Goal: Task Accomplishment & Management: Manage account settings

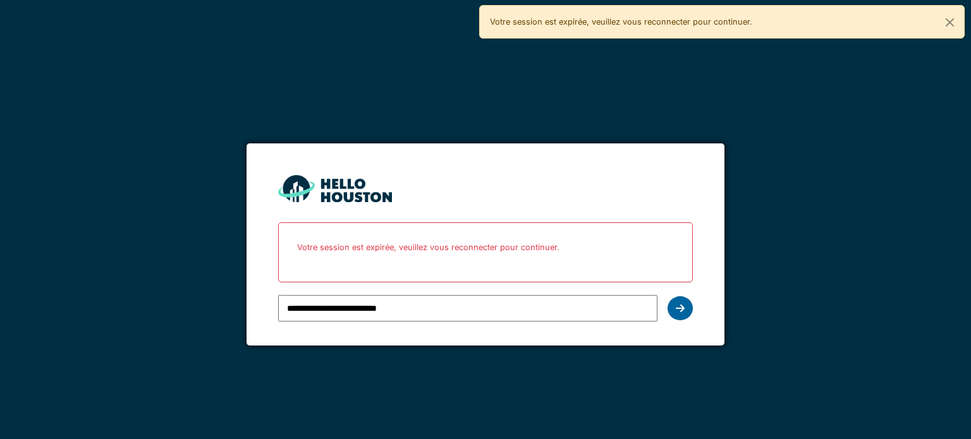
click at [692, 307] on div at bounding box center [680, 309] width 25 height 24
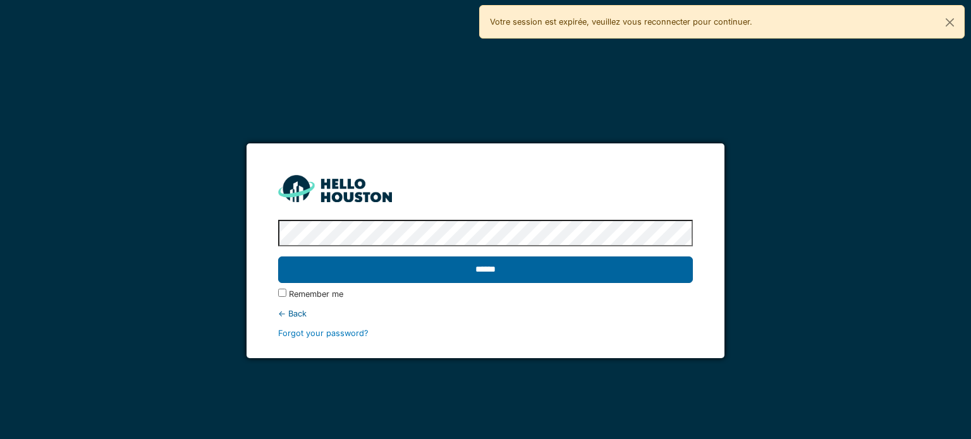
click at [595, 269] on input "******" at bounding box center [485, 270] width 414 height 27
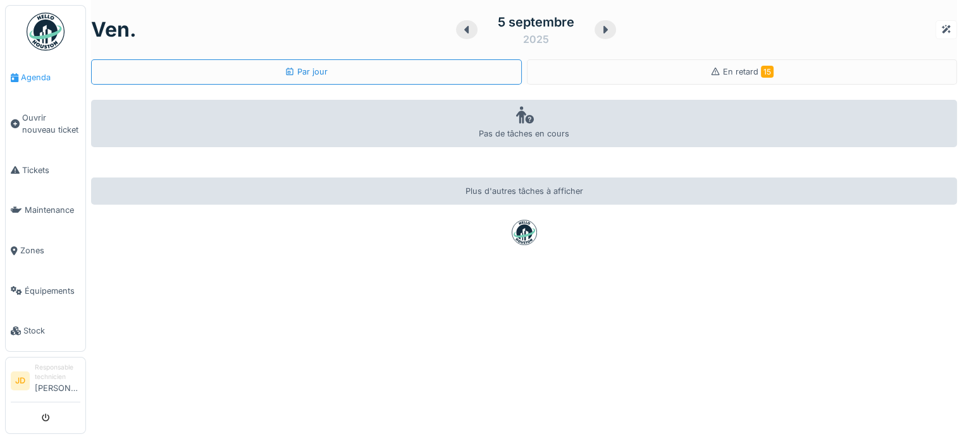
click at [33, 83] on link "Agenda" at bounding box center [46, 78] width 80 height 40
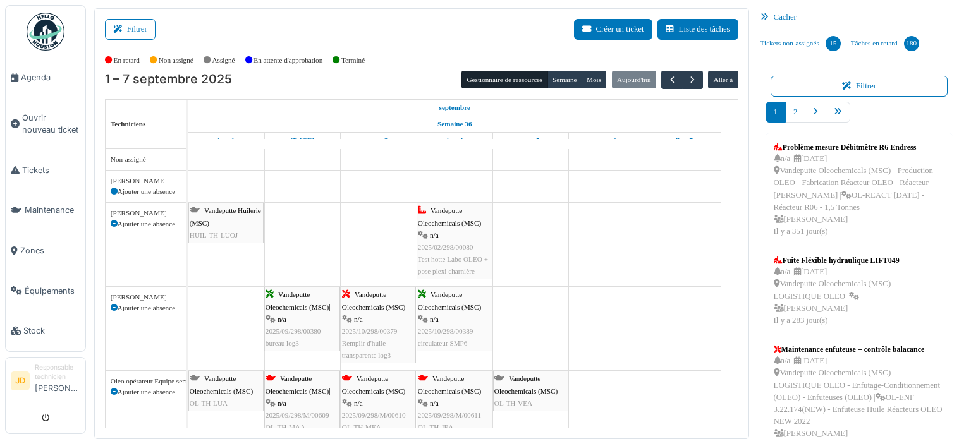
click at [320, 338] on div "Vandeputte Oleochemicals (MSC) | n/a 2025/09/298/00380 bureau log3" at bounding box center [302, 319] width 73 height 61
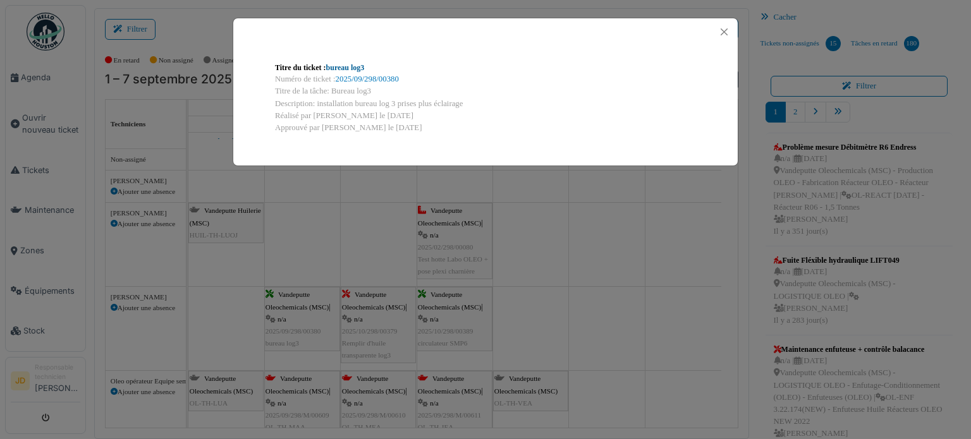
click at [350, 65] on link "bureau log3" at bounding box center [345, 67] width 39 height 9
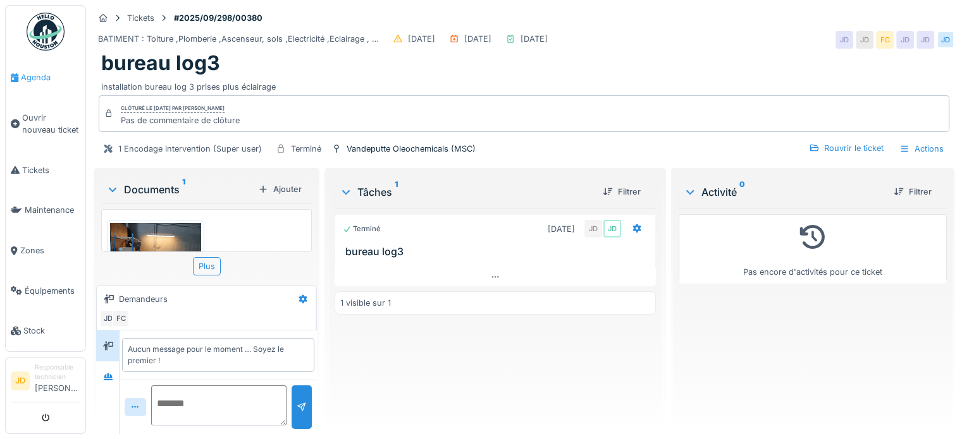
click at [29, 82] on span "Agenda" at bounding box center [50, 77] width 59 height 12
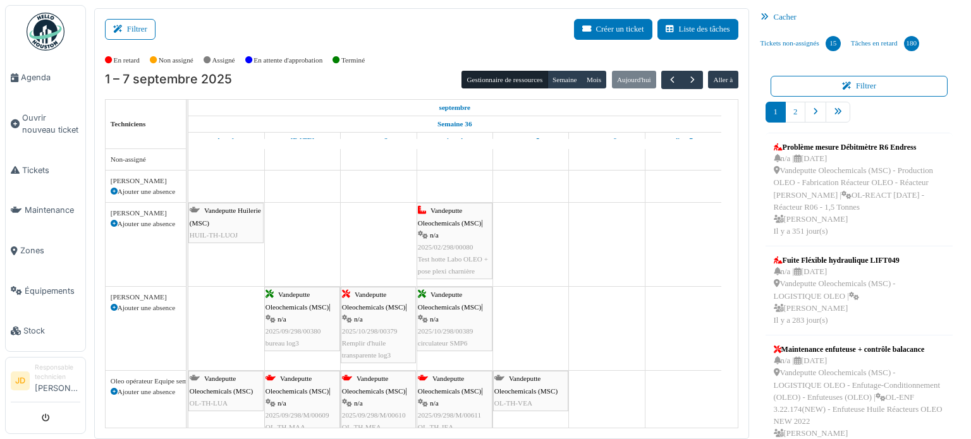
scroll to position [63, 0]
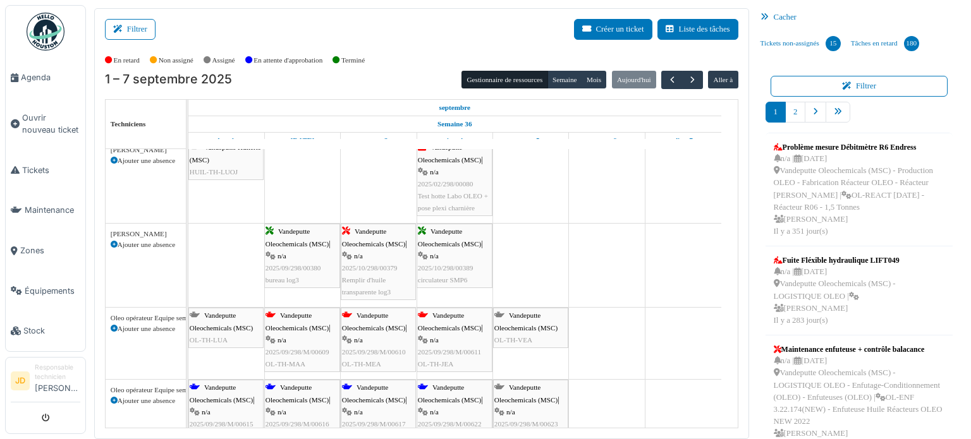
click at [542, 30] on div "Filtrer Créer un ticket Liste des tâches" at bounding box center [421, 34] width 633 height 31
click at [39, 171] on span "Tickets" at bounding box center [51, 170] width 58 height 12
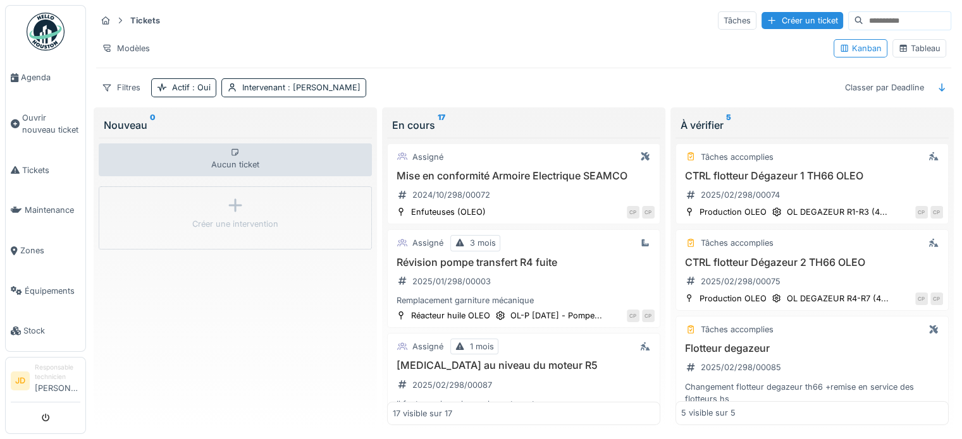
click at [914, 51] on div "Tableau" at bounding box center [919, 48] width 42 height 12
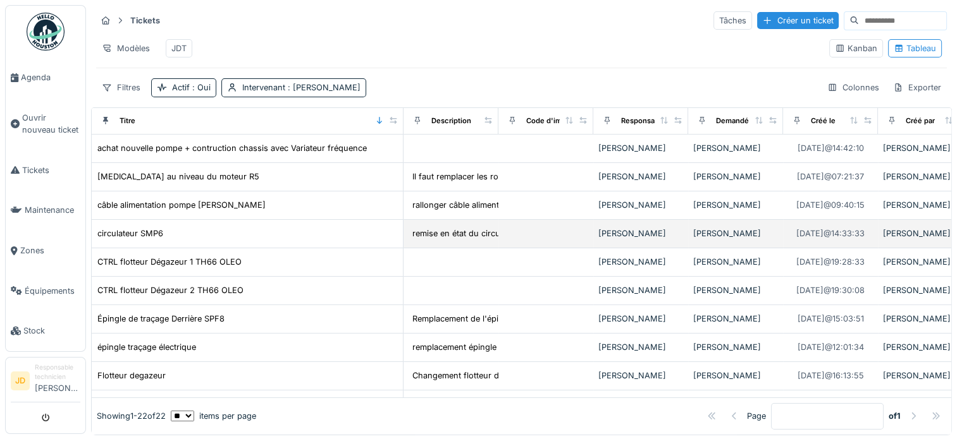
click at [318, 240] on div "circulateur SMP6" at bounding box center [247, 233] width 301 height 13
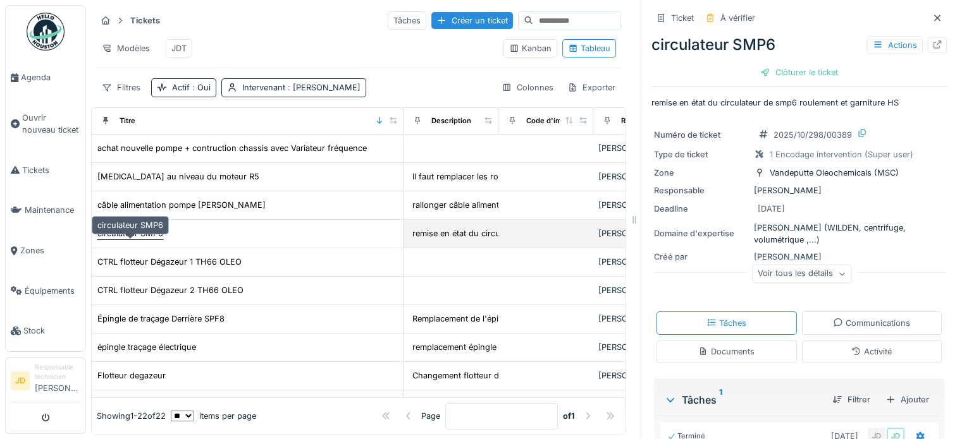
click at [147, 240] on div "circulateur SMP6" at bounding box center [130, 234] width 66 height 12
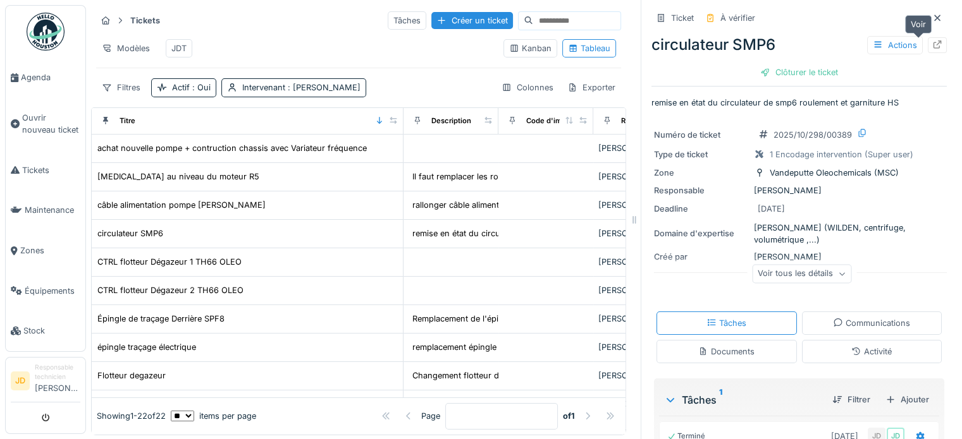
click at [932, 46] on icon at bounding box center [937, 44] width 10 height 8
click at [780, 65] on div "Clôturer le ticket" at bounding box center [799, 72] width 88 height 17
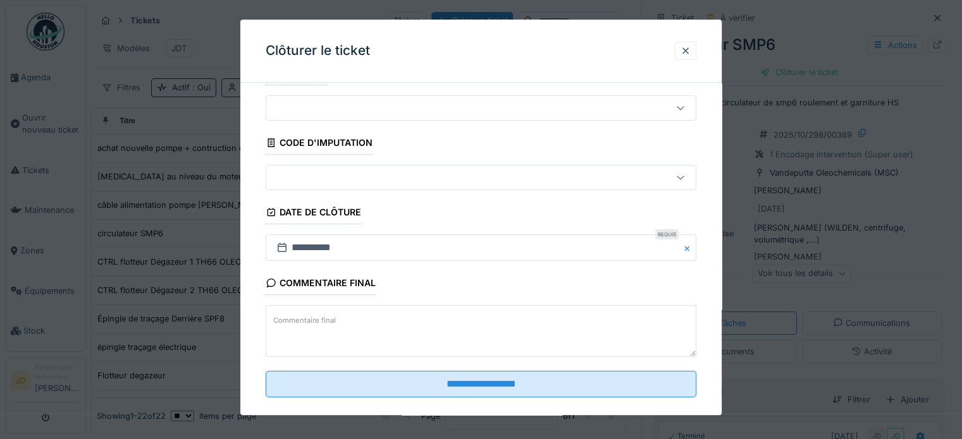
scroll to position [48, 0]
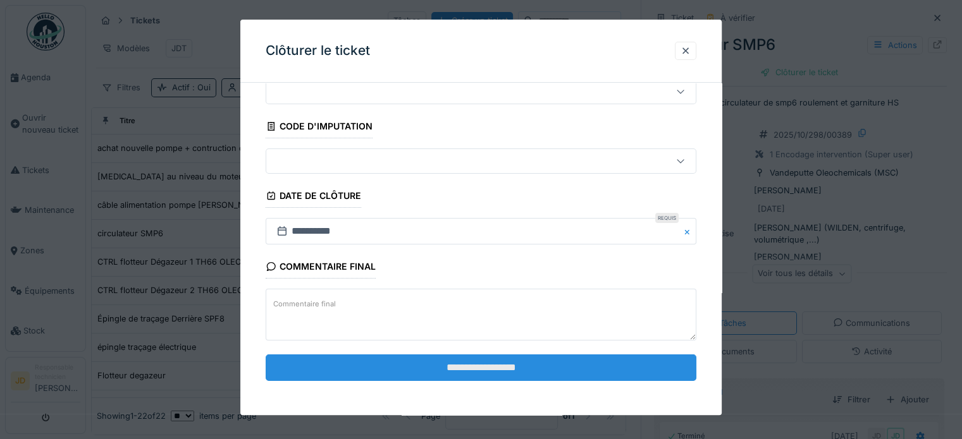
click at [437, 366] on input "**********" at bounding box center [481, 368] width 431 height 27
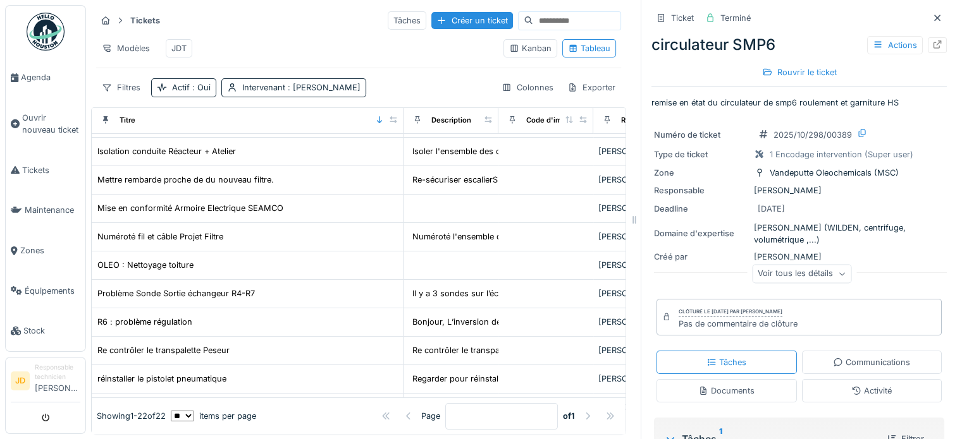
scroll to position [0, 0]
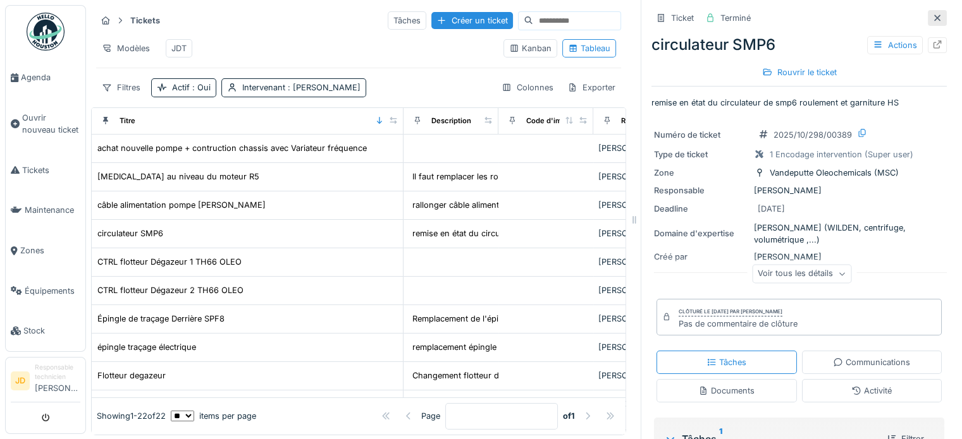
click at [932, 18] on icon at bounding box center [937, 18] width 10 height 8
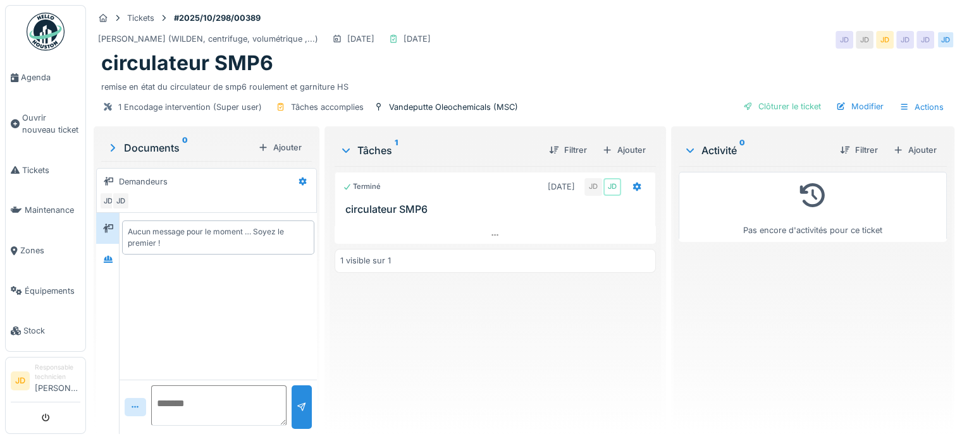
scroll to position [9, 0]
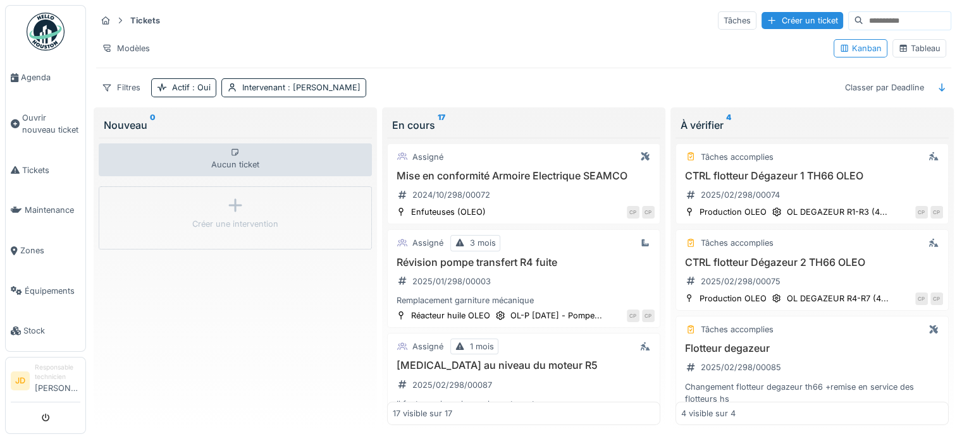
click at [924, 48] on div "Tableau" at bounding box center [919, 48] width 42 height 12
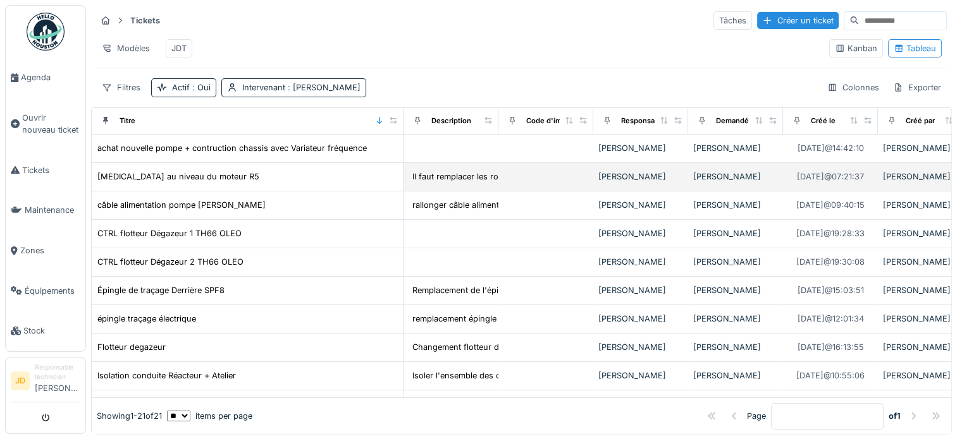
click at [225, 183] on div "Bruit au niveau du moteur R5" at bounding box center [247, 176] width 301 height 13
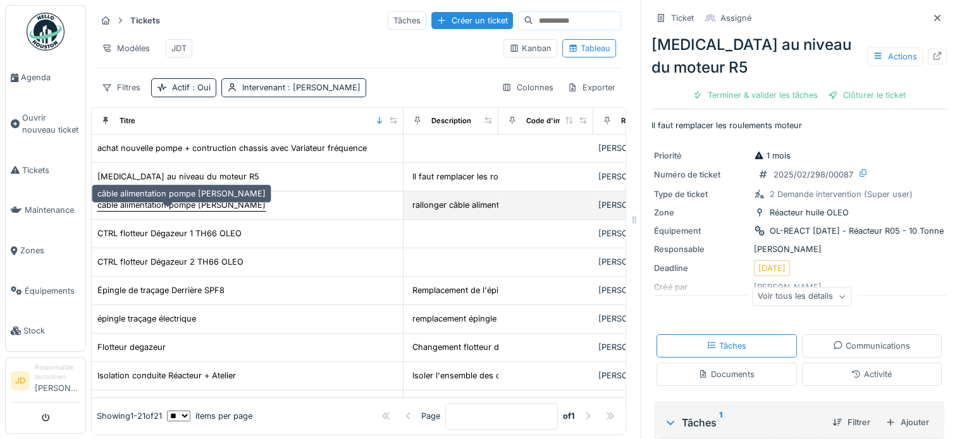
click at [212, 211] on div "câble alimentation pompe vogelsang" at bounding box center [181, 205] width 168 height 12
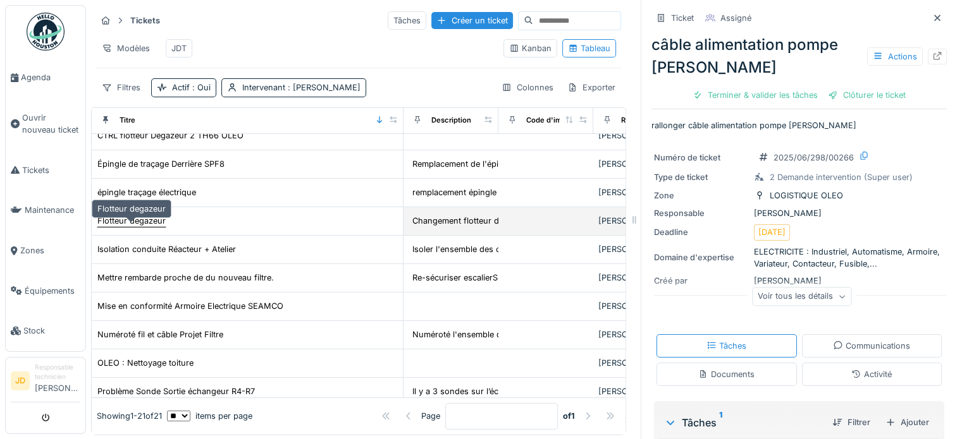
click at [132, 227] on div "Flotteur degazeur" at bounding box center [131, 221] width 68 height 12
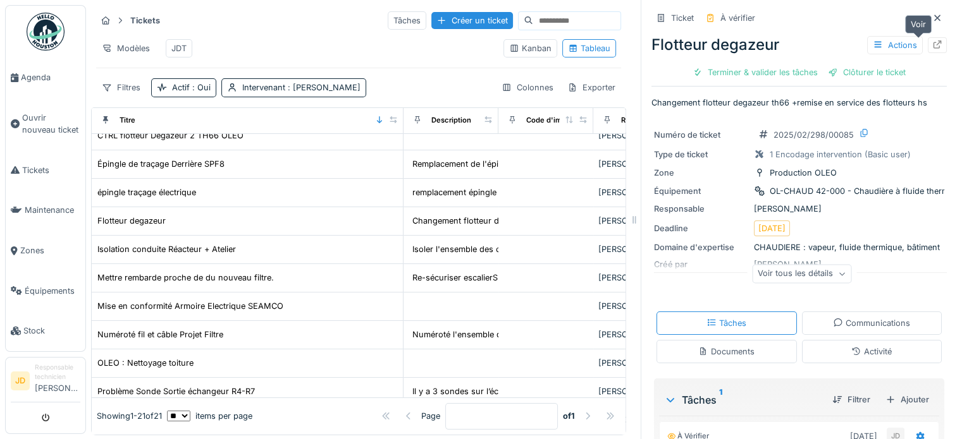
click at [933, 42] on icon at bounding box center [937, 44] width 8 height 8
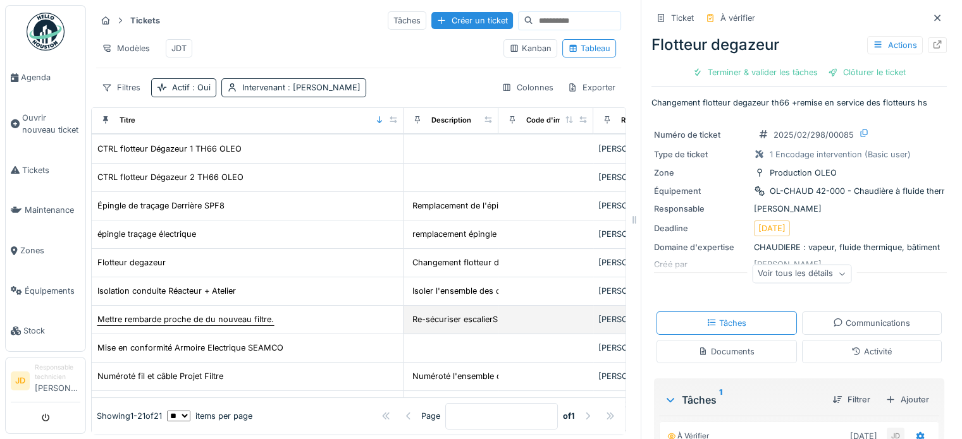
scroll to position [63, 0]
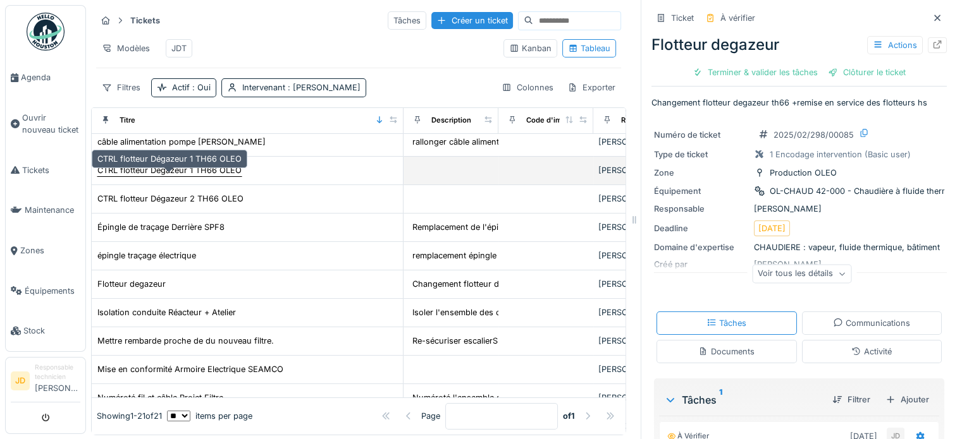
click at [169, 173] on div "CTRL flotteur Dégazeur 1 TH66 OLEO" at bounding box center [169, 170] width 144 height 12
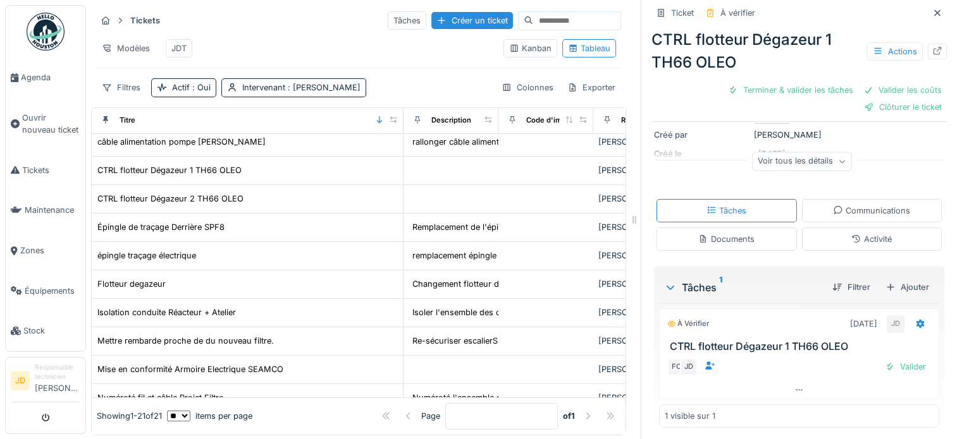
scroll to position [144, 0]
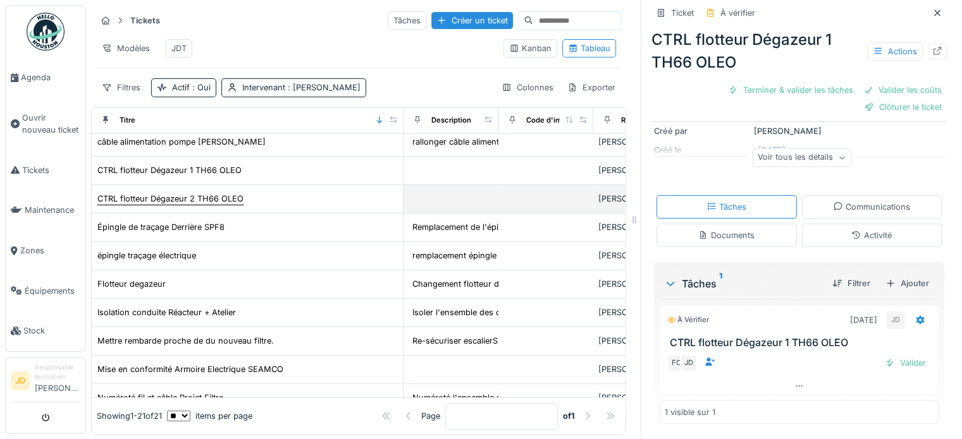
click at [195, 202] on div "CTRL flotteur Dégazeur 2 TH66 OLEO" at bounding box center [170, 199] width 146 height 12
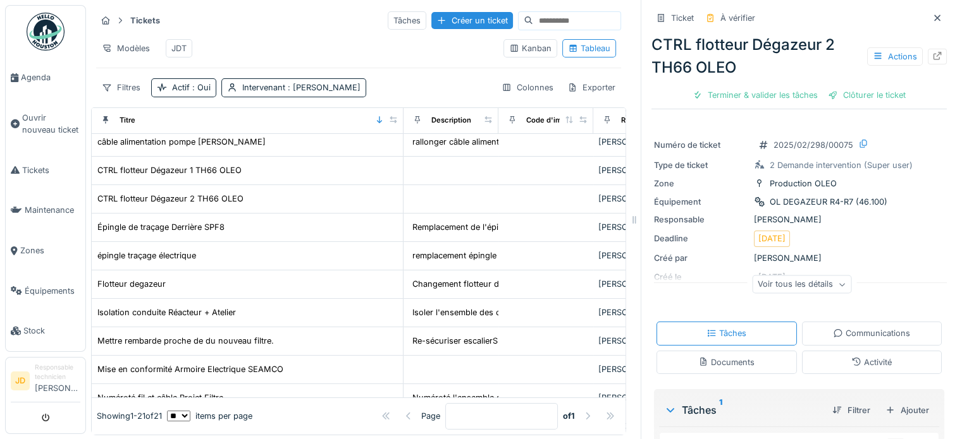
scroll to position [63, 0]
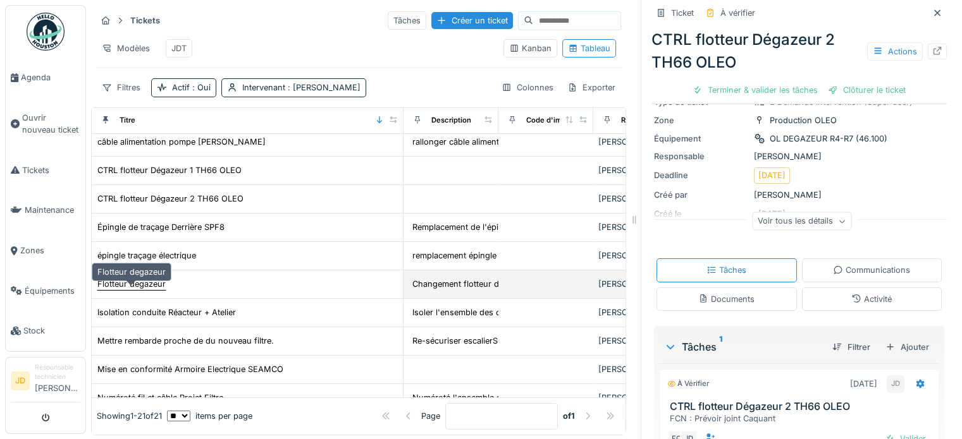
click at [152, 286] on div "Flotteur degazeur" at bounding box center [131, 284] width 68 height 12
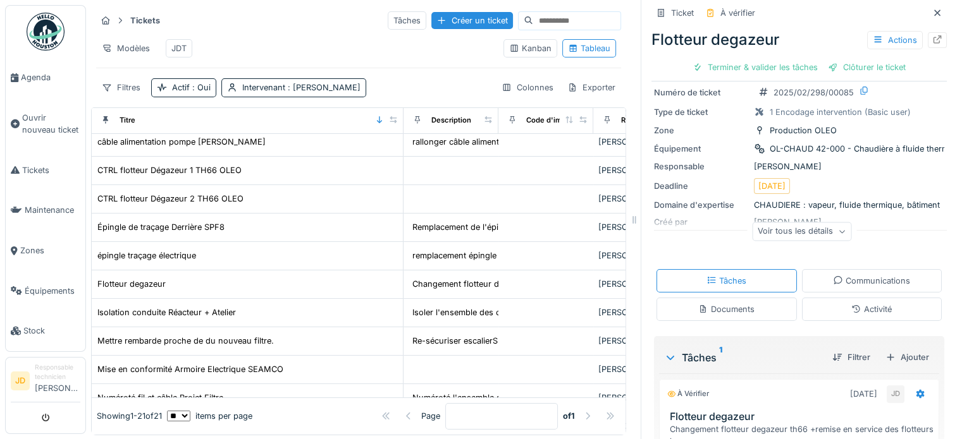
scroll to position [63, 0]
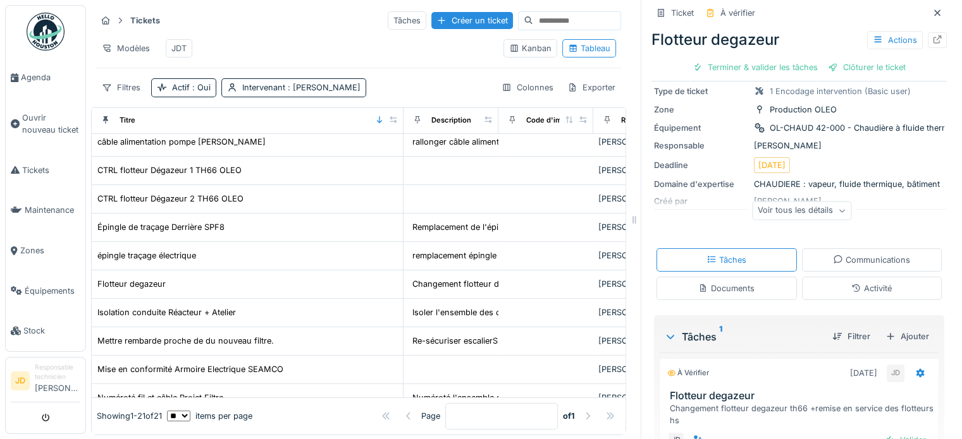
click at [828, 217] on div "Voir tous les détails" at bounding box center [801, 211] width 99 height 18
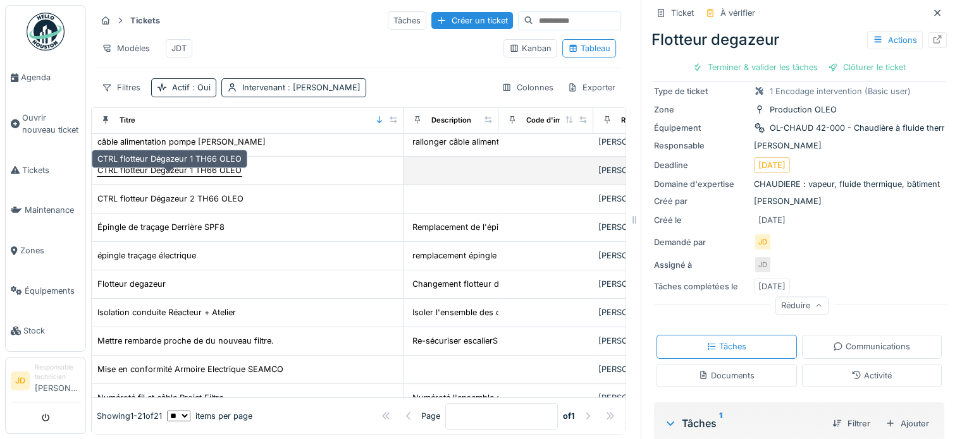
click at [202, 176] on div "CTRL flotteur Dégazeur 1 TH66 OLEO" at bounding box center [169, 170] width 144 height 12
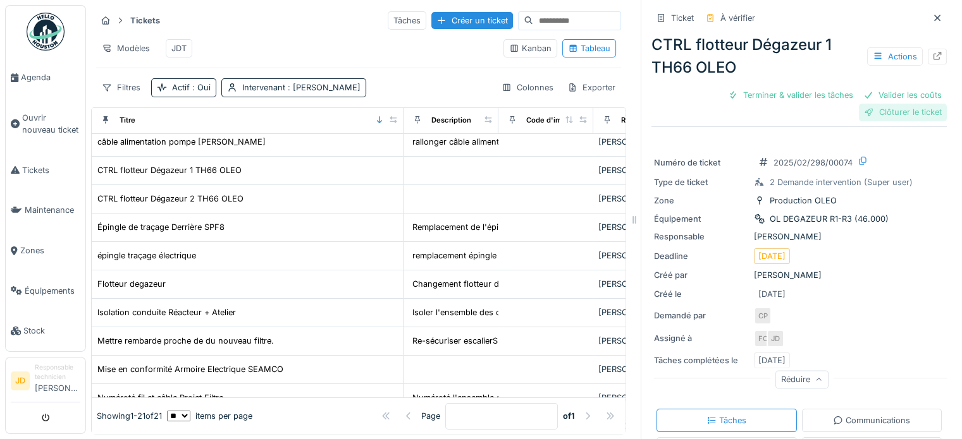
click at [861, 115] on div "Clôturer le ticket" at bounding box center [903, 112] width 88 height 17
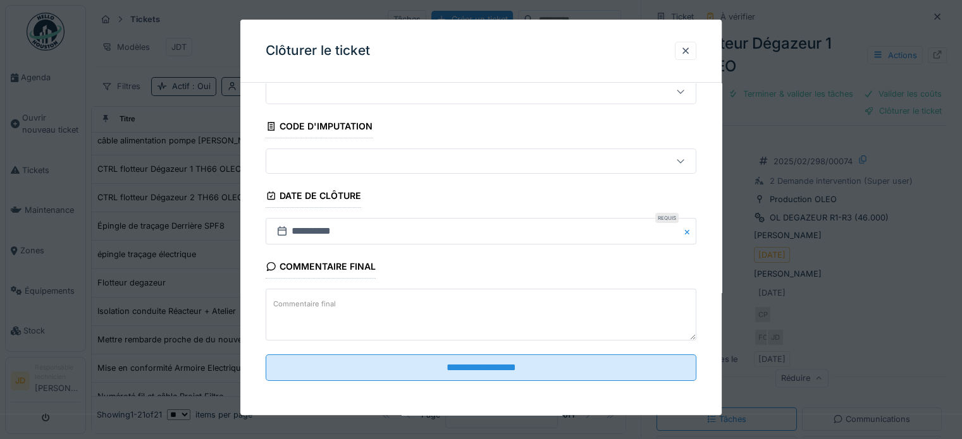
scroll to position [11, 0]
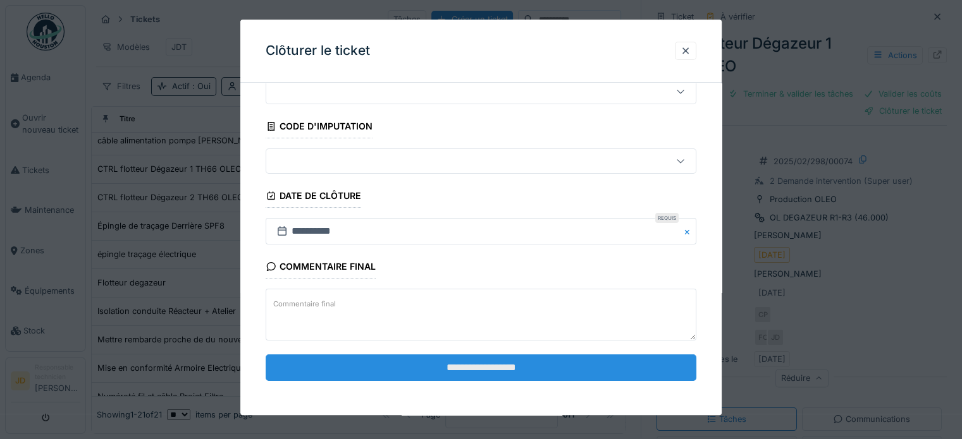
click at [543, 365] on input "**********" at bounding box center [481, 368] width 431 height 27
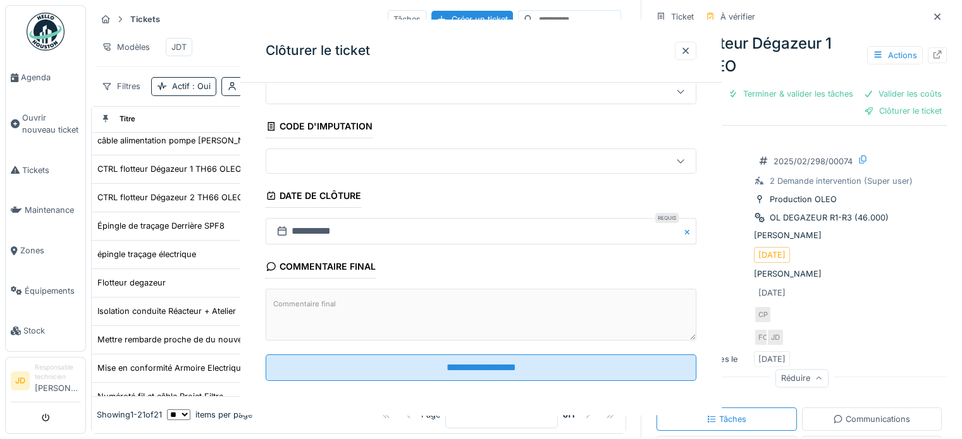
scroll to position [0, 0]
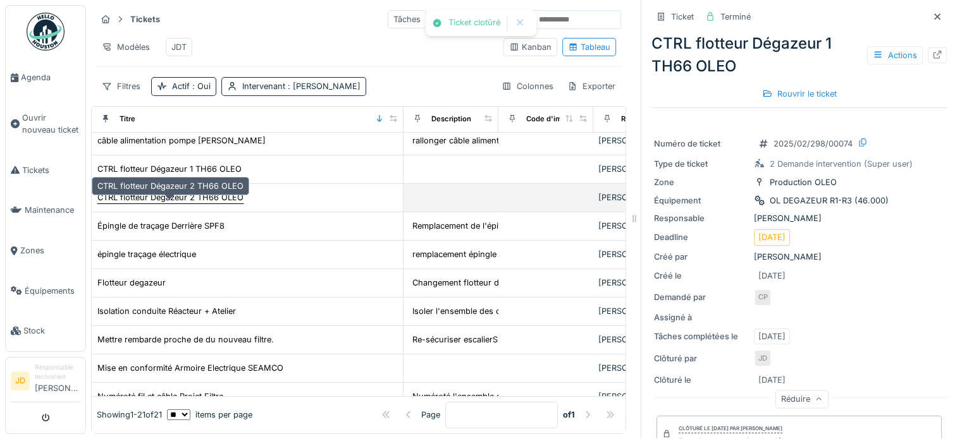
click at [195, 197] on div "CTRL flotteur Dégazeur 2 TH66 OLEO" at bounding box center [170, 198] width 146 height 12
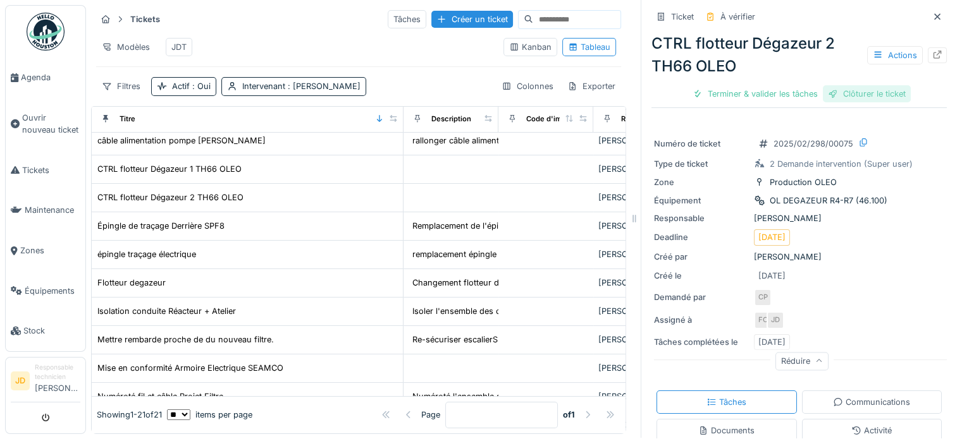
click at [847, 85] on div "Clôturer le ticket" at bounding box center [867, 93] width 88 height 17
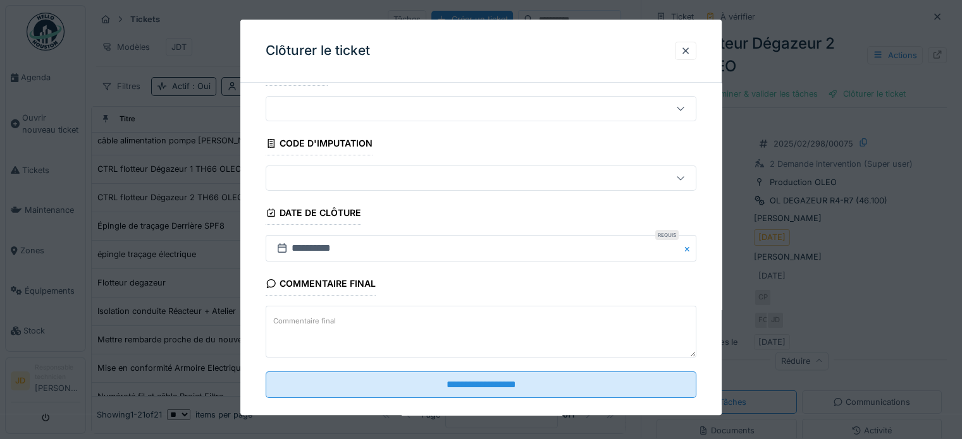
scroll to position [48, 0]
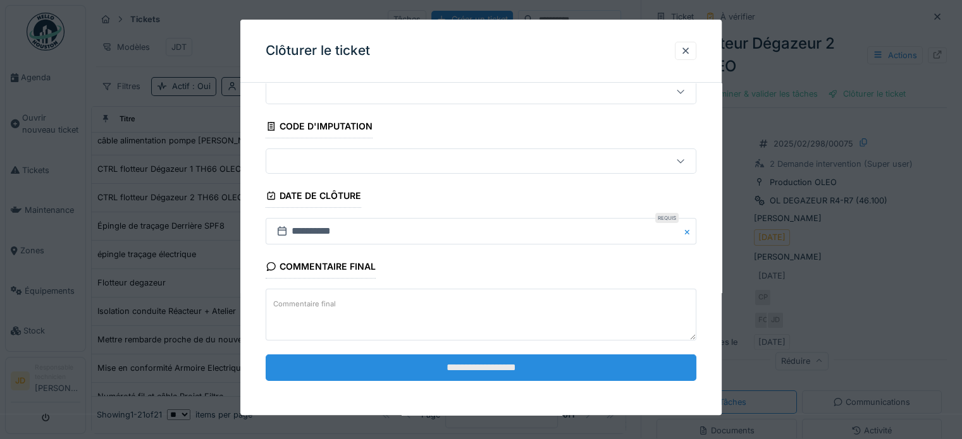
click at [498, 362] on input "**********" at bounding box center [481, 368] width 431 height 27
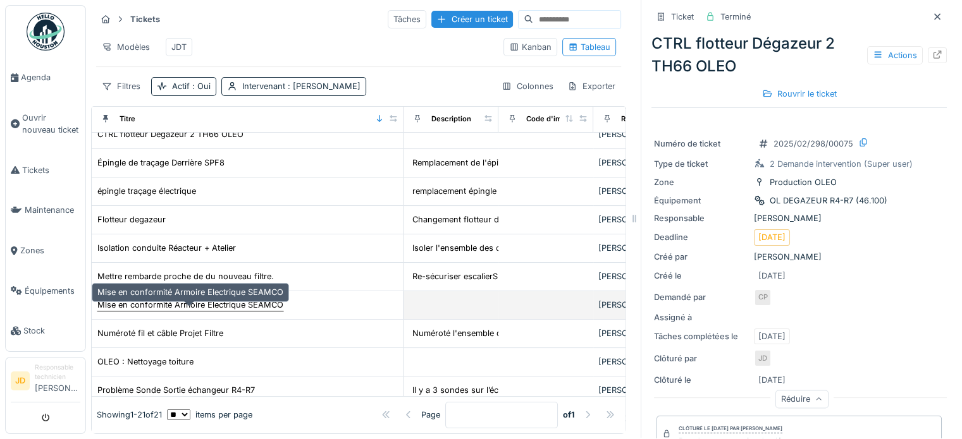
scroll to position [190, 0]
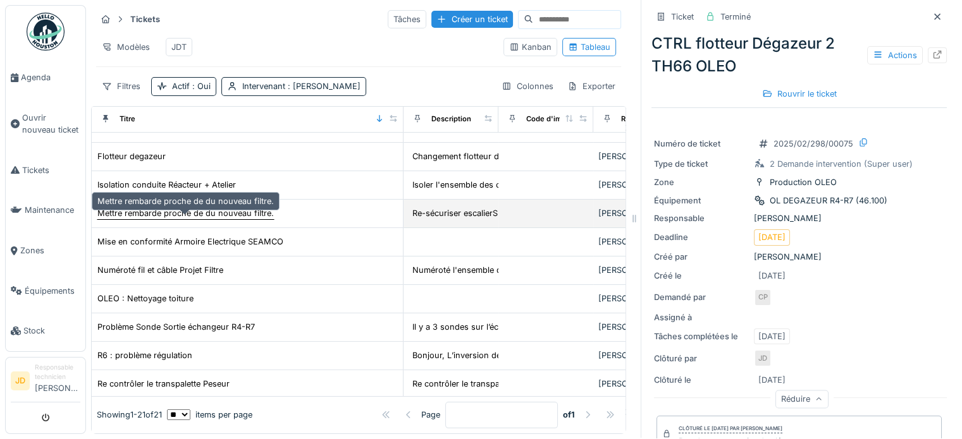
click at [210, 212] on div "Mettre rembarde proche de du nouveau filtre." at bounding box center [185, 213] width 176 height 12
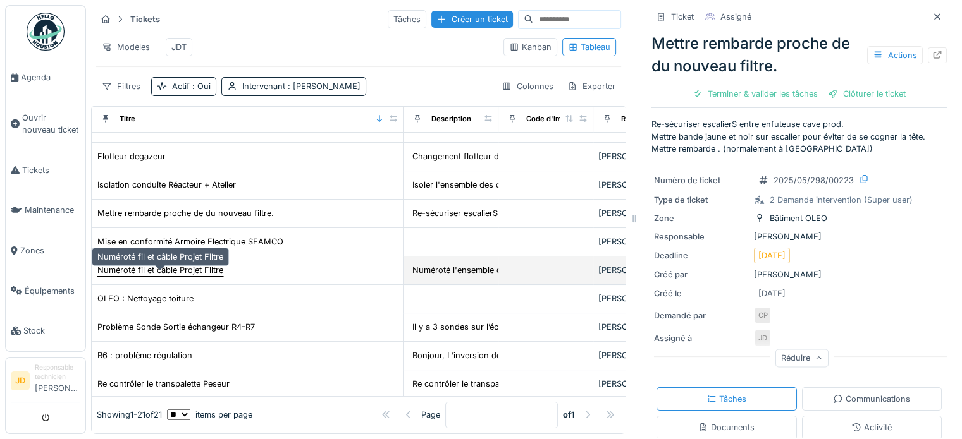
scroll to position [253, 0]
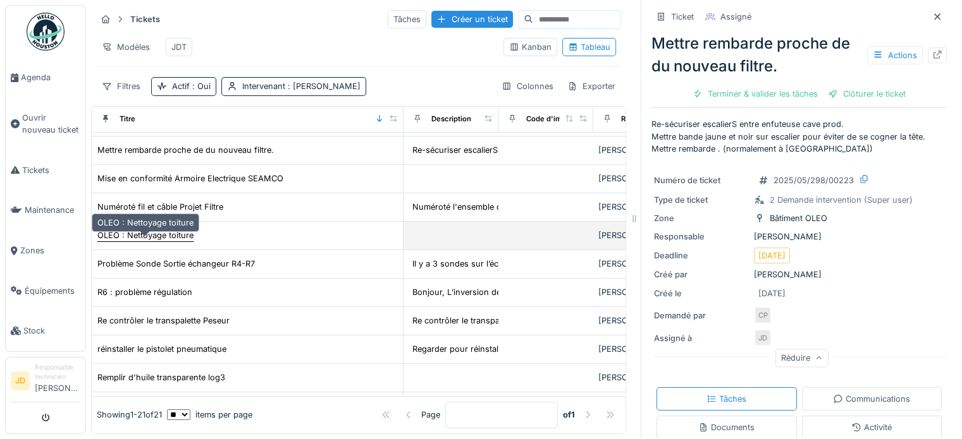
click at [173, 235] on div "OLEO : Nettoyage toiture" at bounding box center [145, 235] width 96 height 12
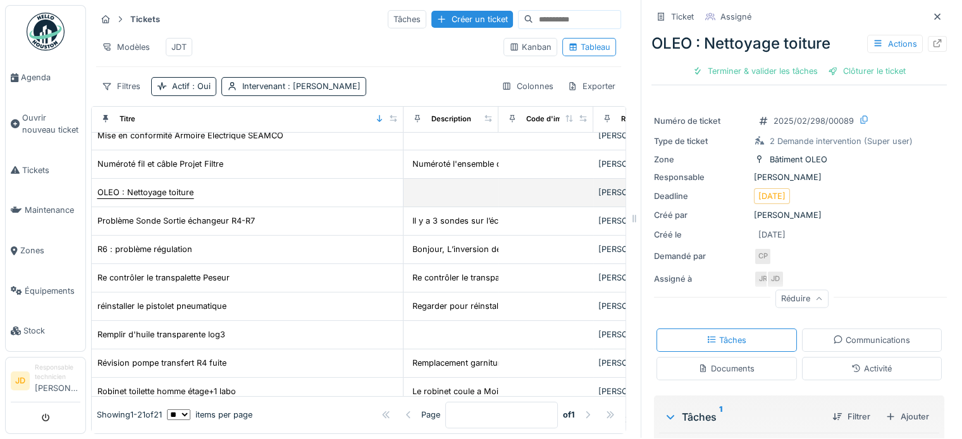
scroll to position [316, 0]
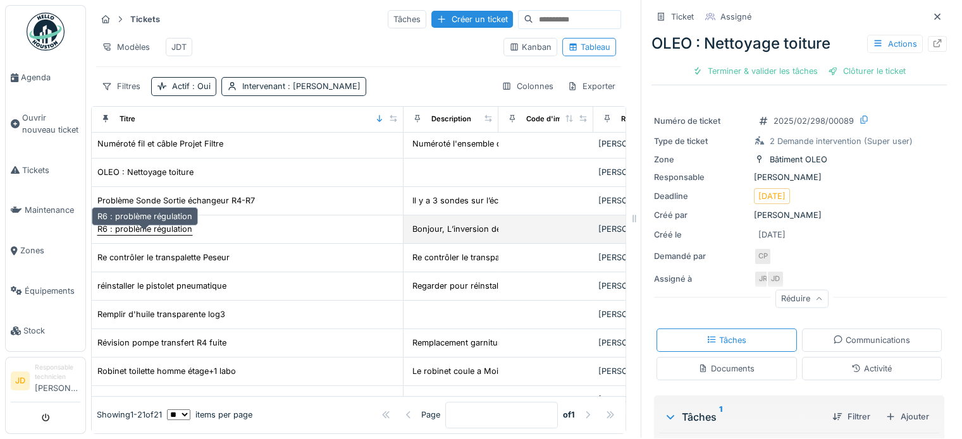
click at [160, 227] on div "R6 : problème régulation" at bounding box center [144, 229] width 95 height 12
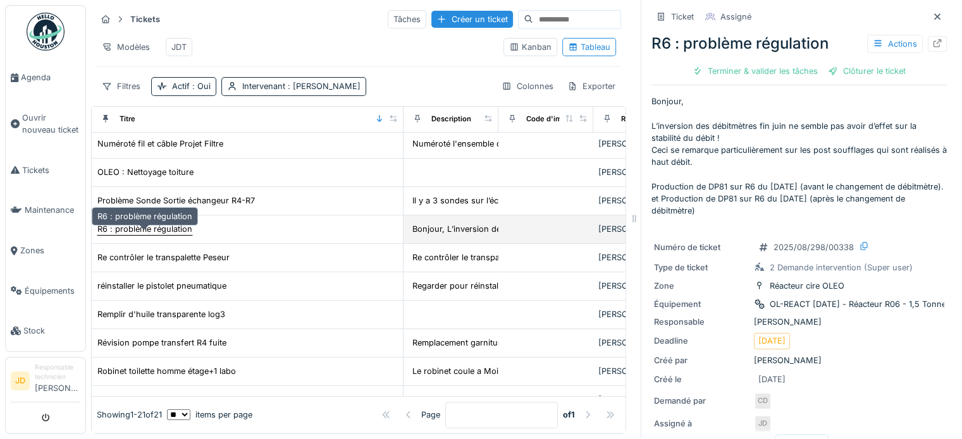
click at [173, 229] on div "R6 : problème régulation" at bounding box center [144, 229] width 95 height 12
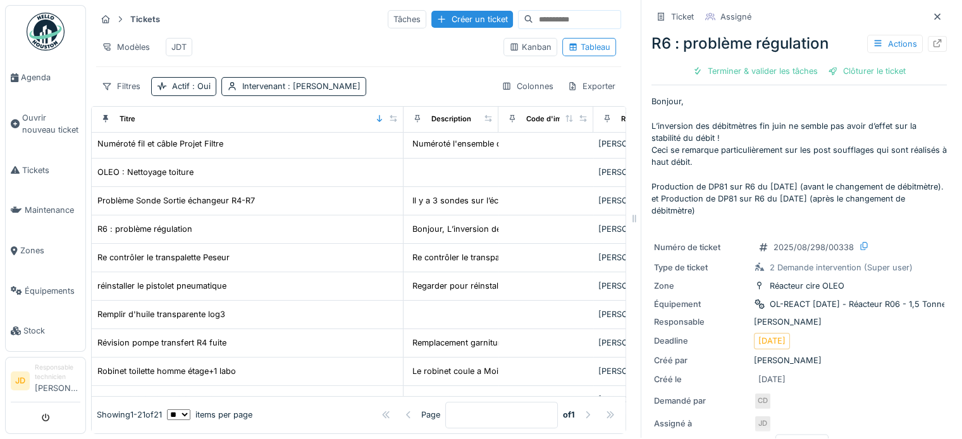
scroll to position [75, 0]
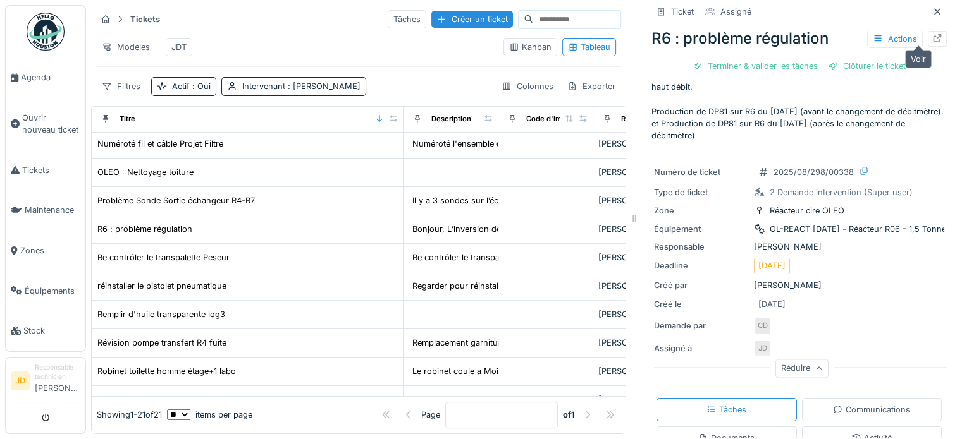
click at [927, 31] on div at bounding box center [936, 39] width 19 height 16
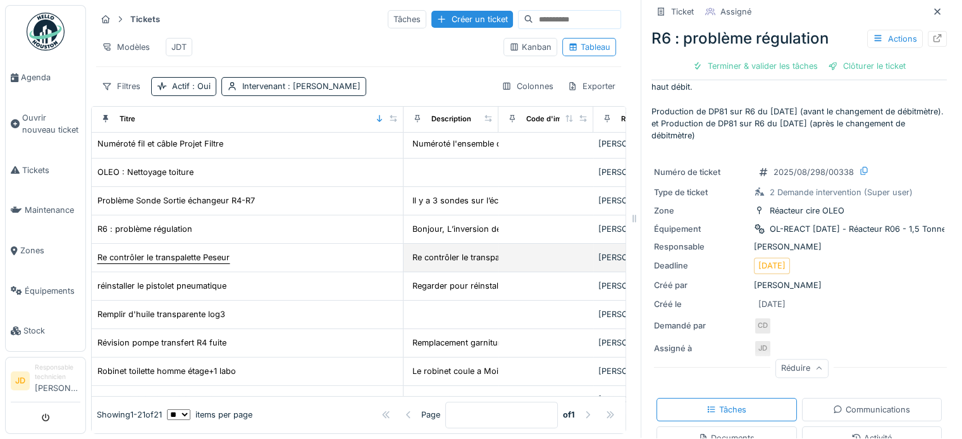
scroll to position [358, 0]
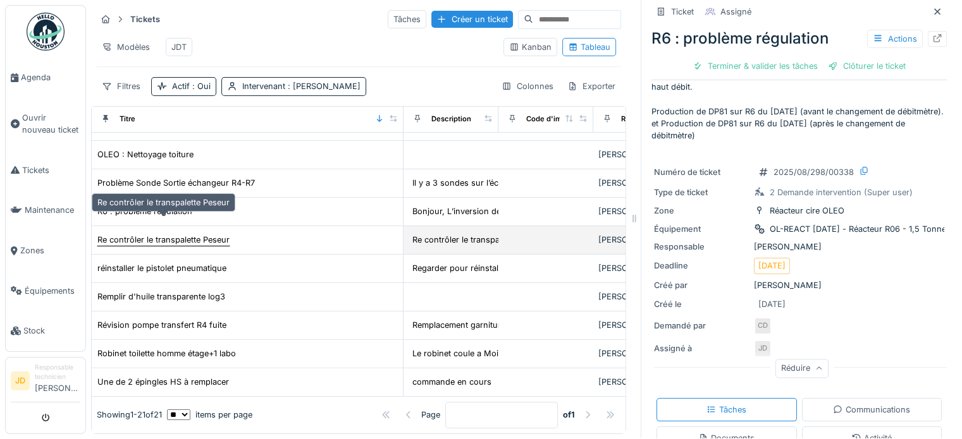
click at [210, 234] on div "Re contrôler le transpalette Peseur" at bounding box center [163, 240] width 132 height 12
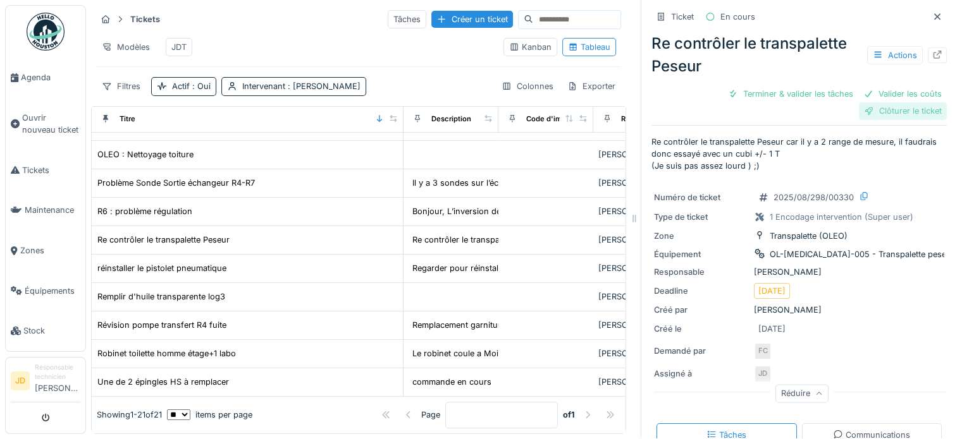
click at [878, 104] on div "Clôturer le ticket" at bounding box center [903, 110] width 88 height 17
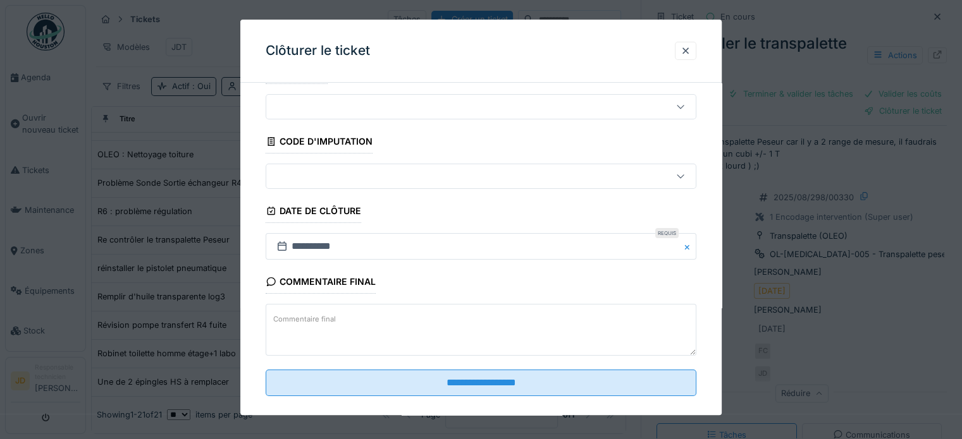
scroll to position [48, 0]
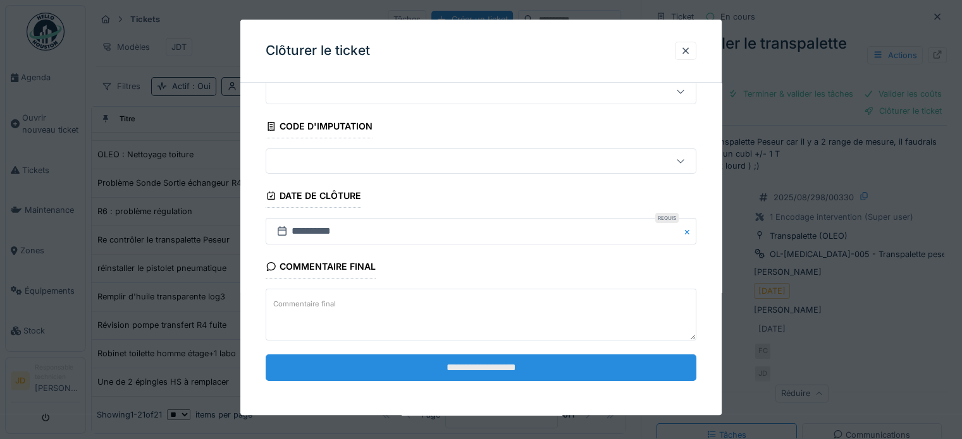
click at [482, 366] on input "**********" at bounding box center [481, 368] width 431 height 27
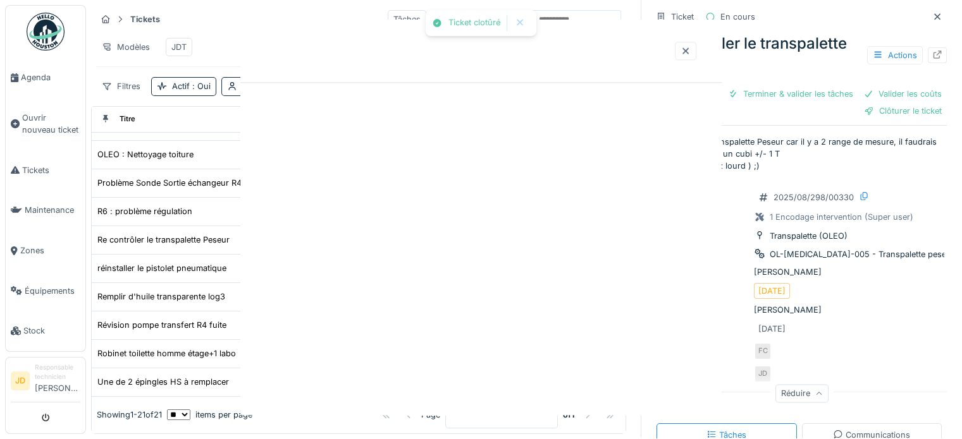
scroll to position [0, 0]
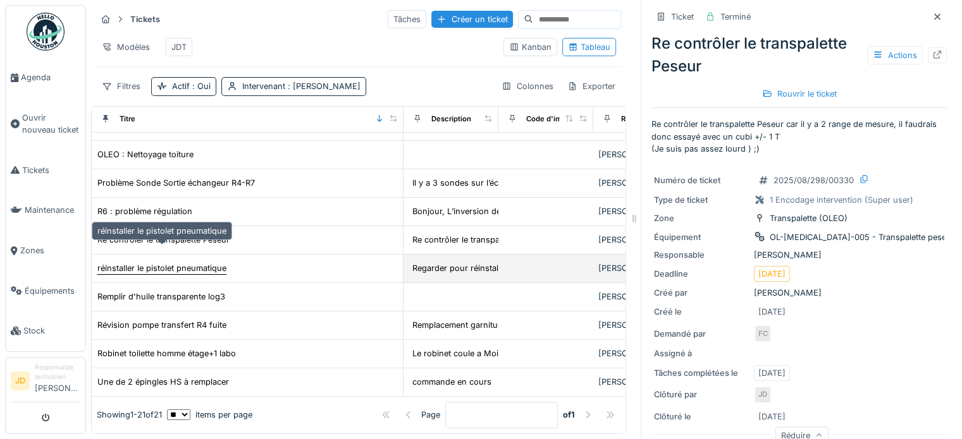
click at [214, 262] on div "réinstaller le pistolet pneumatique" at bounding box center [161, 268] width 129 height 12
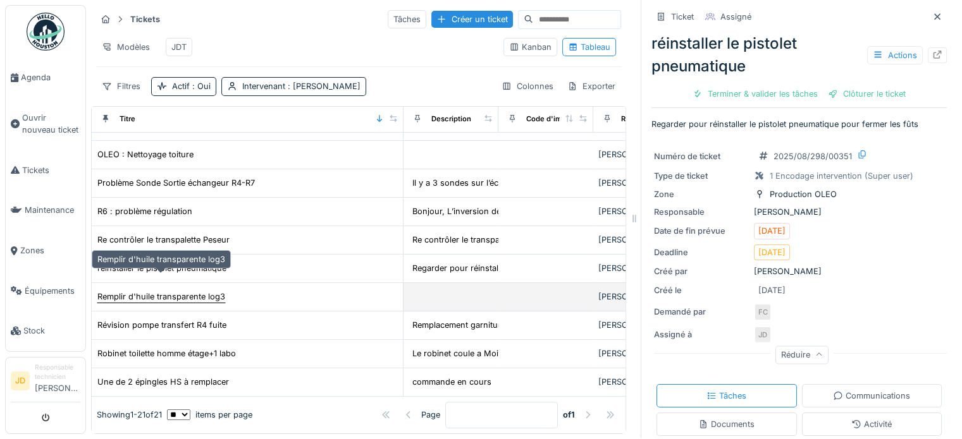
click at [170, 291] on div "Remplir d'huile transparente log3" at bounding box center [161, 297] width 128 height 12
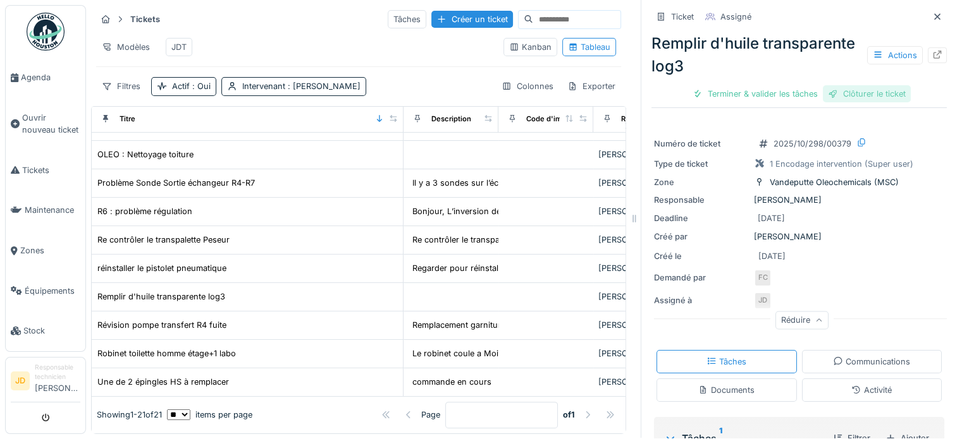
click at [870, 85] on div "Clôturer le ticket" at bounding box center [867, 93] width 88 height 17
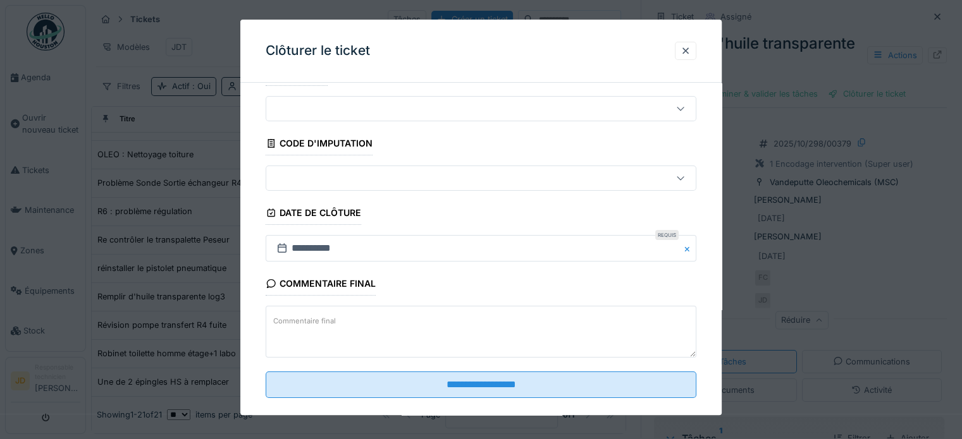
scroll to position [48, 0]
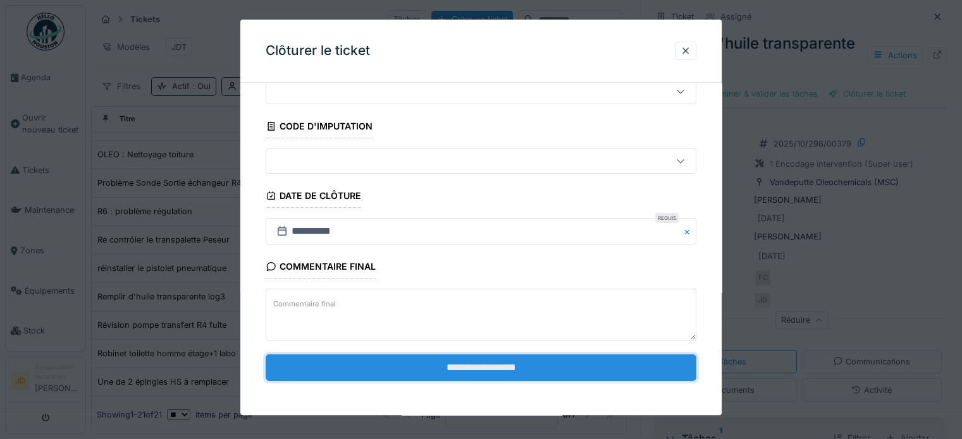
click at [474, 364] on input "**********" at bounding box center [481, 368] width 431 height 27
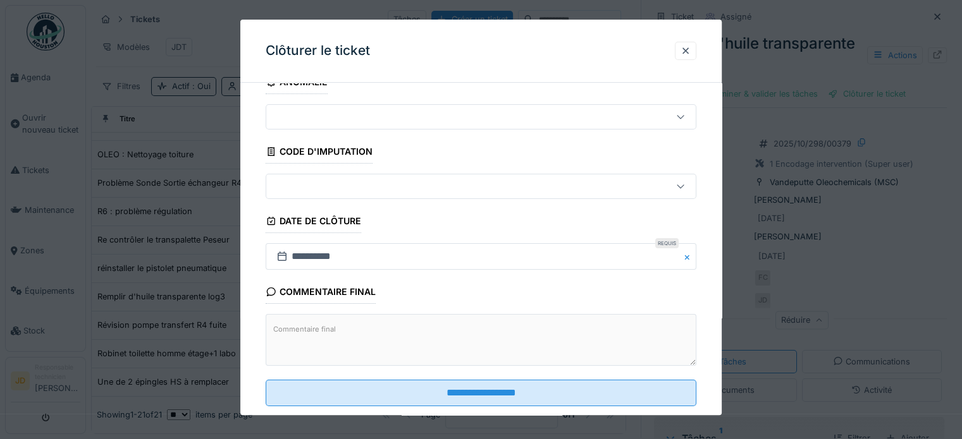
scroll to position [0, 0]
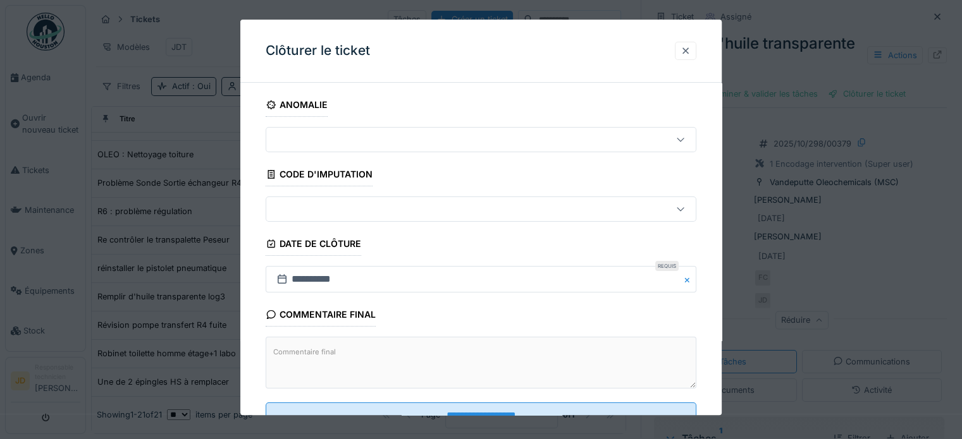
click at [682, 52] on div at bounding box center [685, 51] width 21 height 18
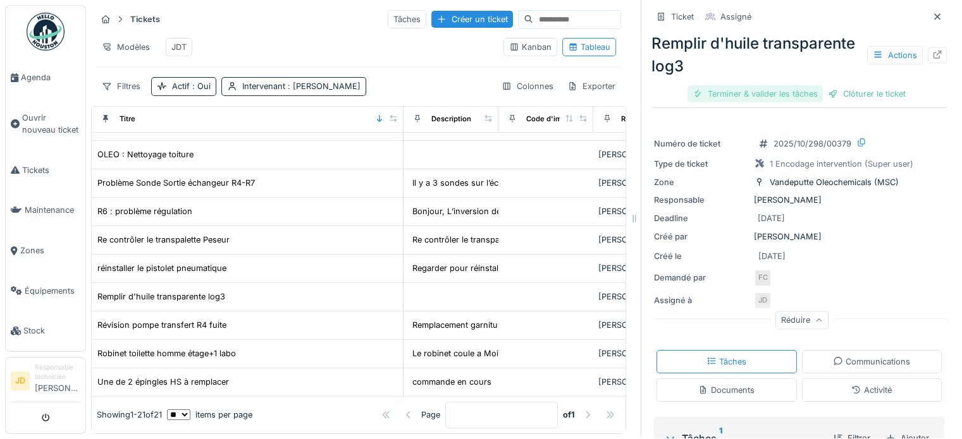
click at [773, 85] on div "Terminer & valider les tâches" at bounding box center [754, 93] width 135 height 17
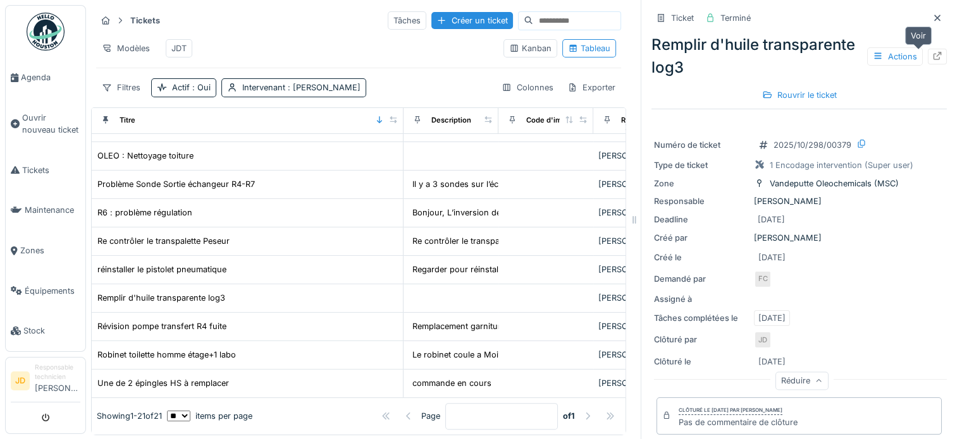
click at [927, 49] on div at bounding box center [936, 57] width 19 height 16
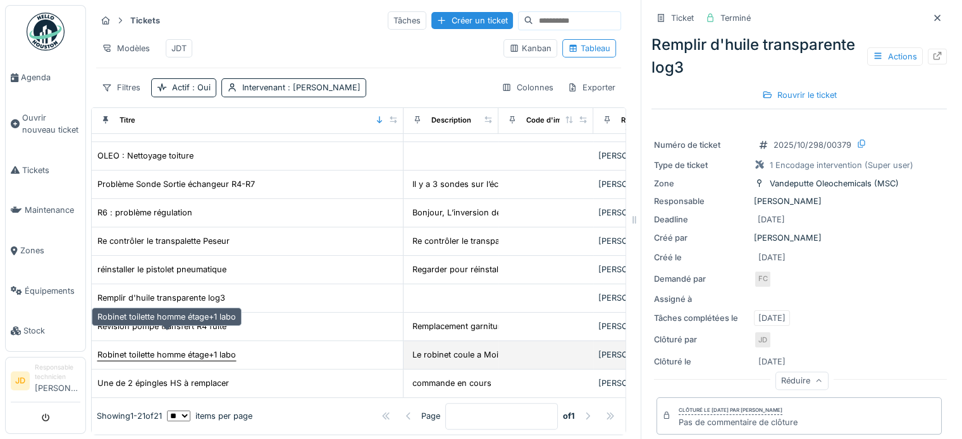
click at [215, 349] on div "Robinet toilette homme étage+1 labo" at bounding box center [166, 355] width 138 height 12
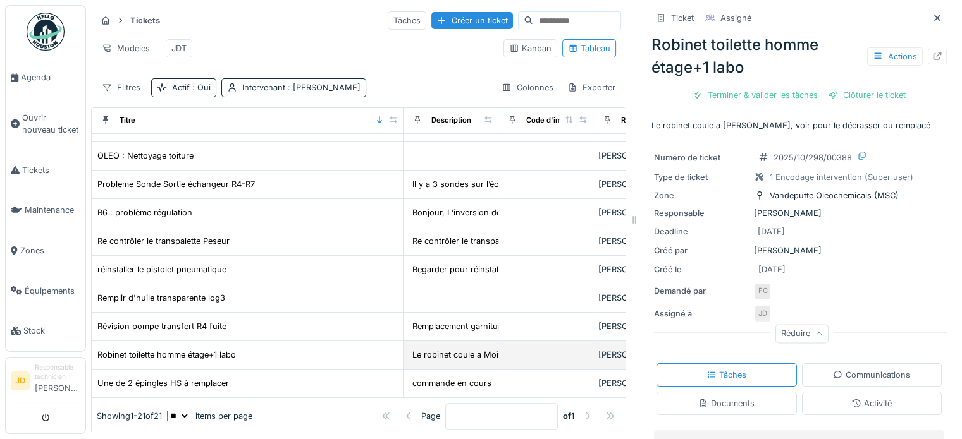
click at [238, 348] on div "Robinet toilette homme étage+1 labo" at bounding box center [247, 354] width 301 height 13
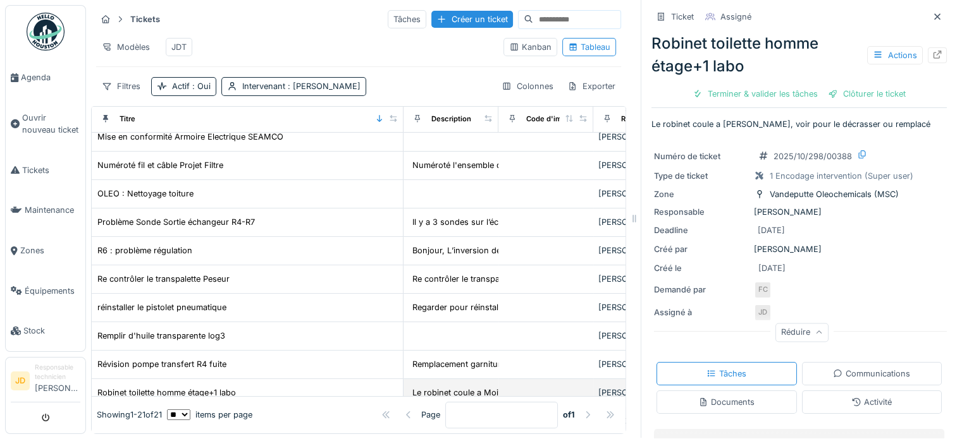
scroll to position [358, 0]
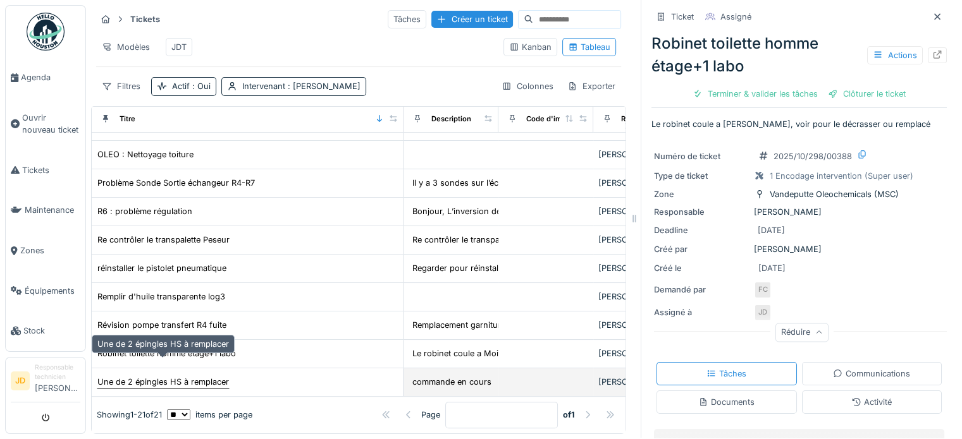
click at [205, 376] on div "Une de 2 épingles HS à remplacer" at bounding box center [162, 382] width 131 height 12
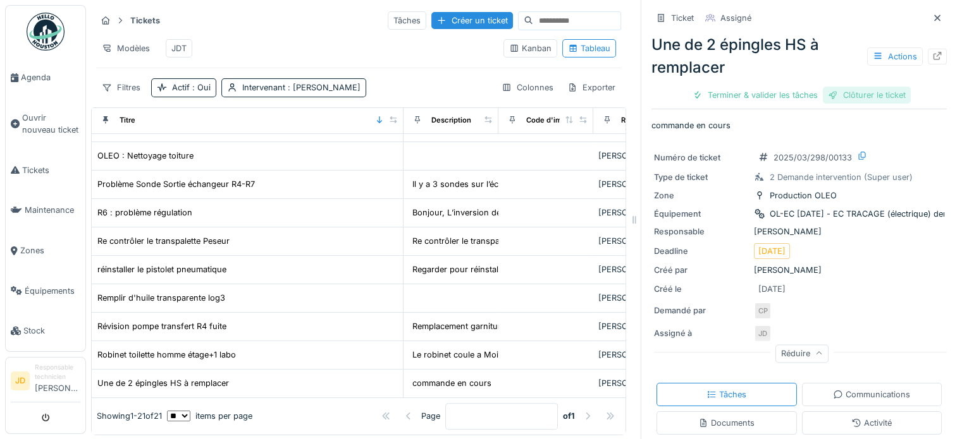
click at [858, 90] on div "Clôturer le ticket" at bounding box center [867, 95] width 88 height 17
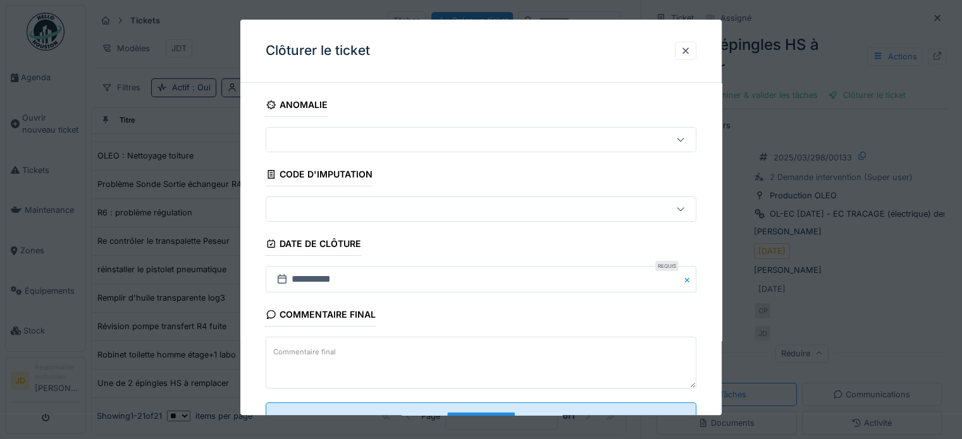
scroll to position [48, 0]
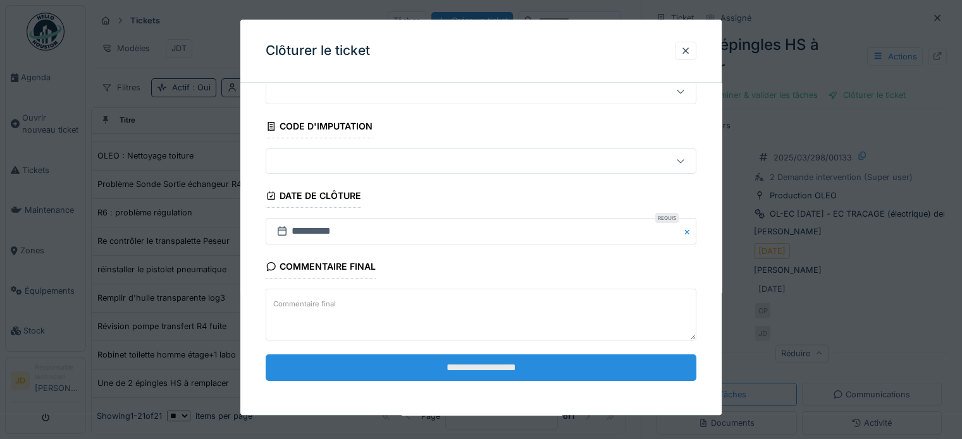
click at [532, 375] on input "**********" at bounding box center [481, 368] width 431 height 27
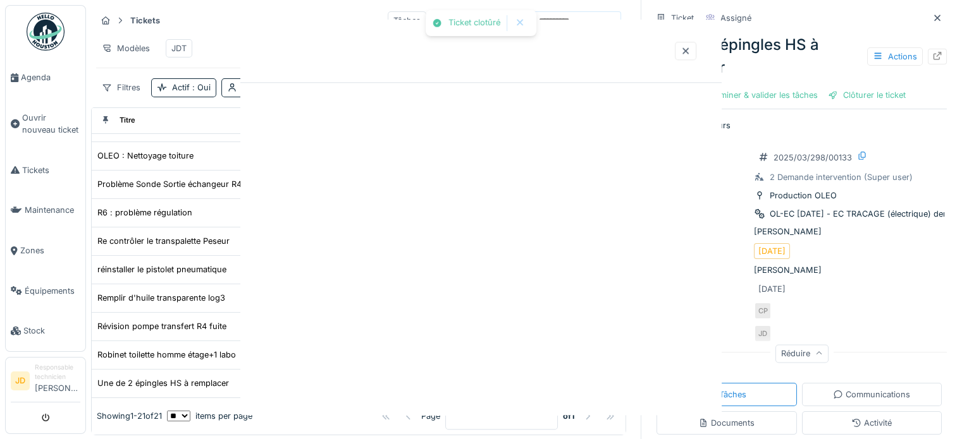
scroll to position [0, 0]
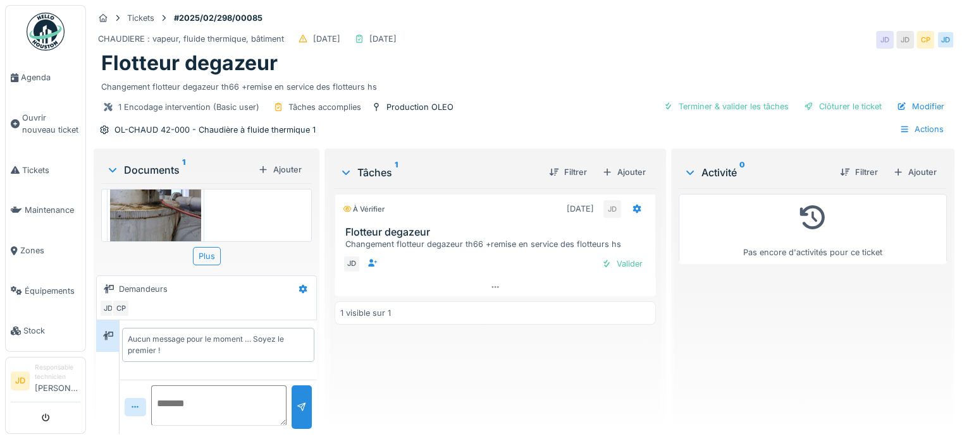
scroll to position [86, 0]
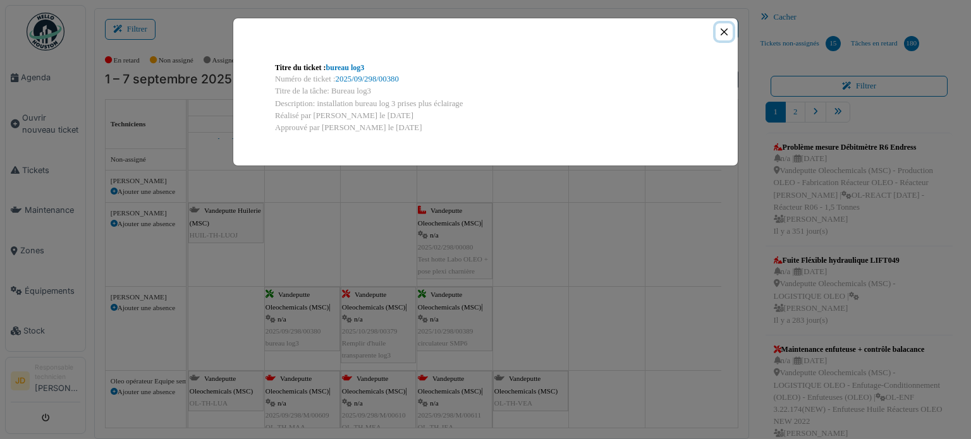
click at [722, 30] on button "Close" at bounding box center [724, 31] width 17 height 17
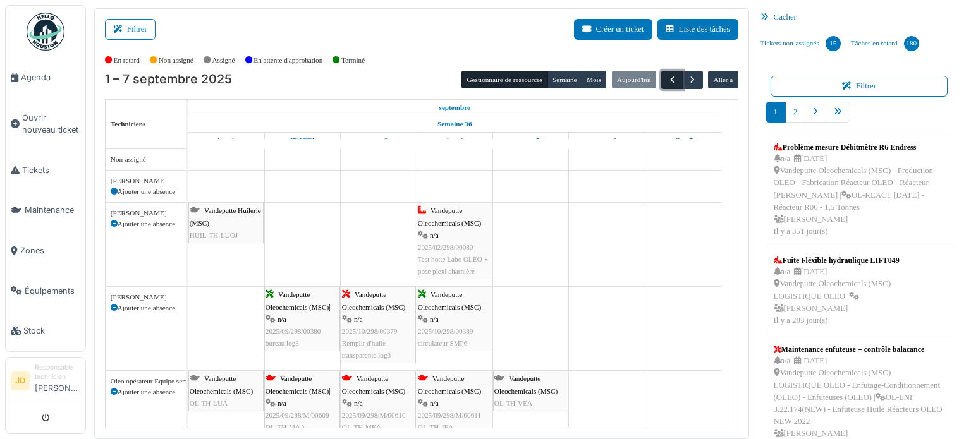
click at [667, 78] on span "button" at bounding box center [672, 80] width 11 height 11
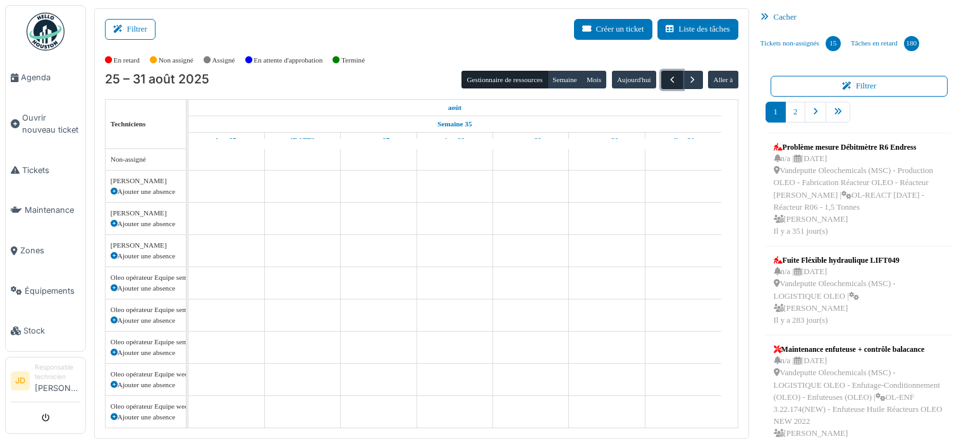
click at [667, 78] on span "button" at bounding box center [672, 80] width 11 height 11
click at [687, 78] on span "button" at bounding box center [692, 80] width 11 height 11
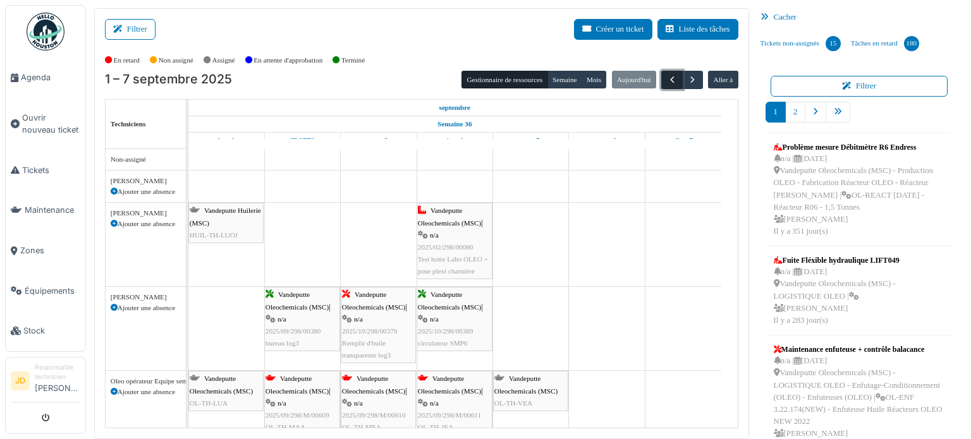
click at [667, 78] on span "button" at bounding box center [672, 80] width 11 height 11
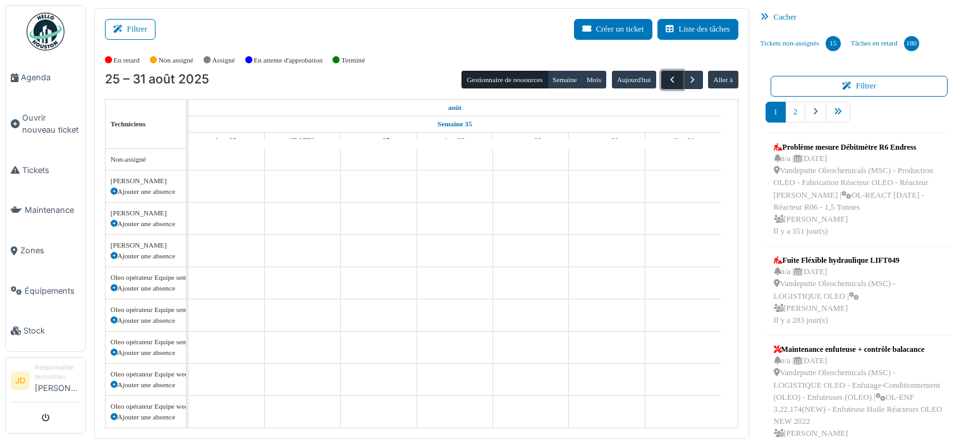
click at [667, 78] on span "button" at bounding box center [672, 80] width 11 height 11
click at [688, 76] on span "button" at bounding box center [692, 80] width 11 height 11
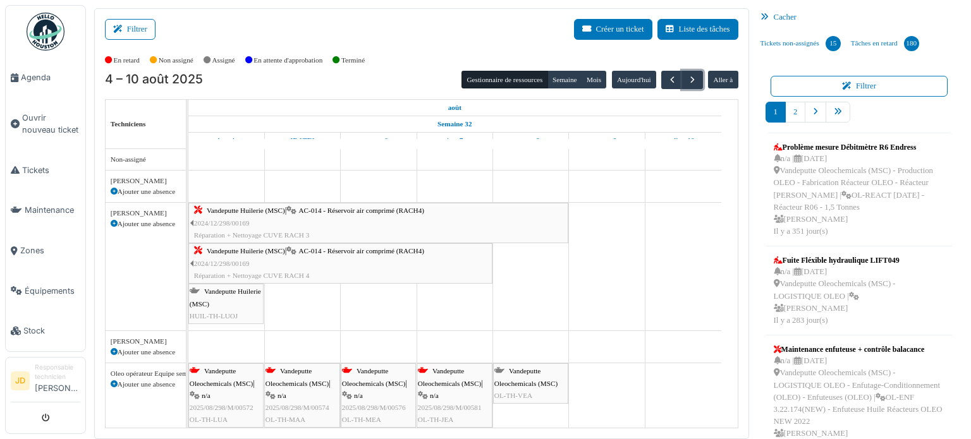
click at [220, 348] on td at bounding box center [226, 433] width 76 height 568
click at [668, 80] on span "button" at bounding box center [672, 80] width 11 height 11
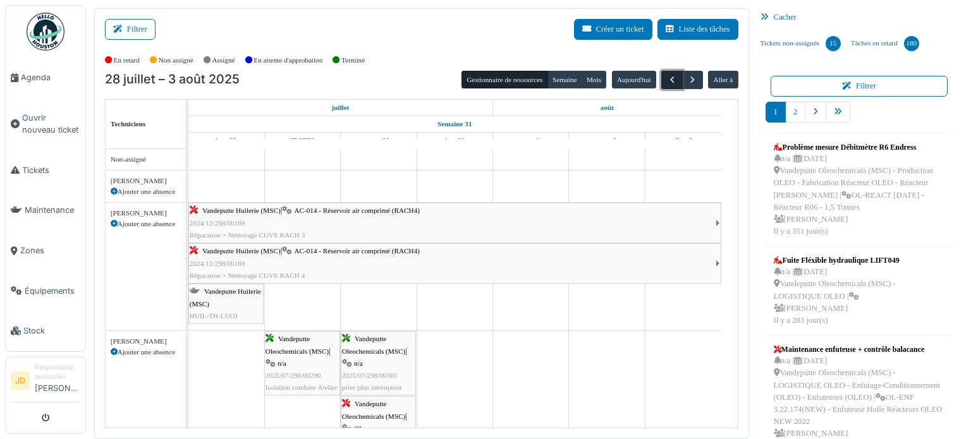
click at [668, 80] on span "button" at bounding box center [672, 80] width 11 height 11
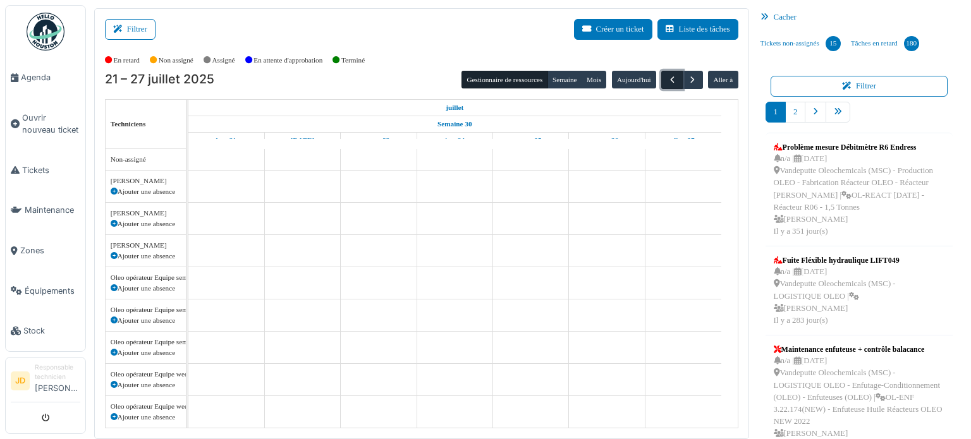
click at [668, 80] on span "button" at bounding box center [672, 80] width 11 height 11
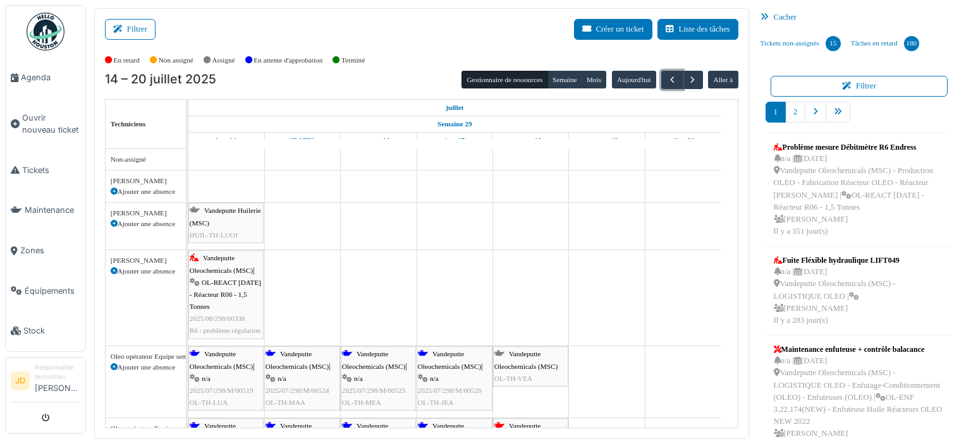
click at [243, 311] on div "Vandeputte Oleochemicals (MSC) | OL-REACT 3.26.01 - Réacteur R06 - 1,5 Tonnes 2…" at bounding box center [226, 294] width 73 height 85
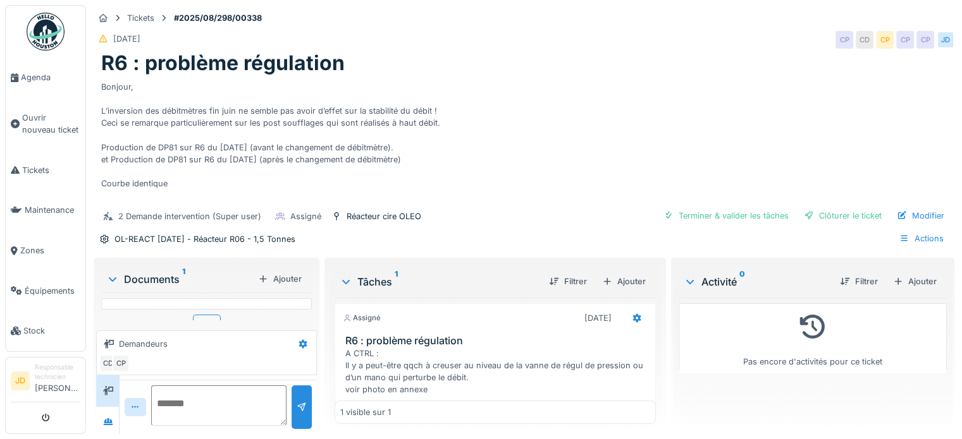
scroll to position [9, 0]
click at [632, 314] on icon at bounding box center [637, 318] width 10 height 8
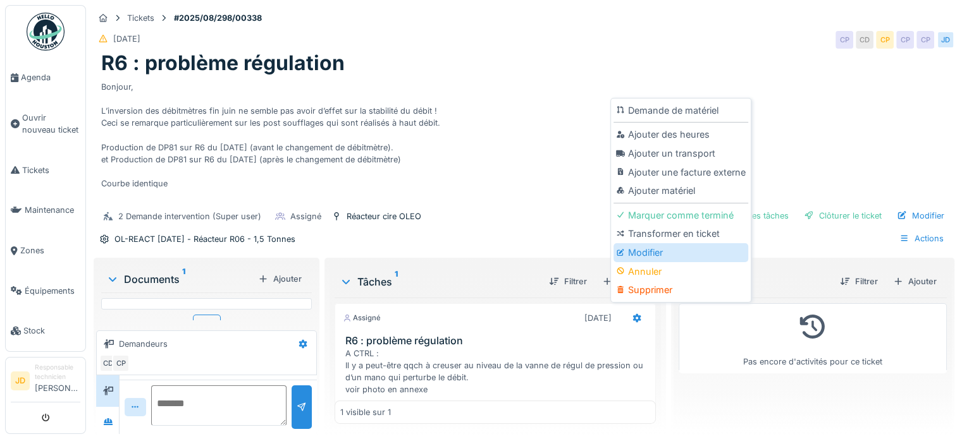
click at [650, 245] on div "Modifier" at bounding box center [680, 252] width 135 height 19
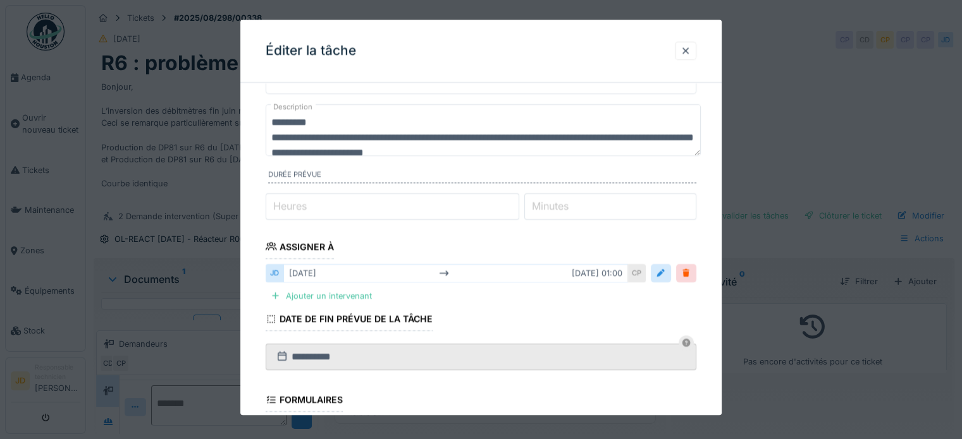
scroll to position [190, 0]
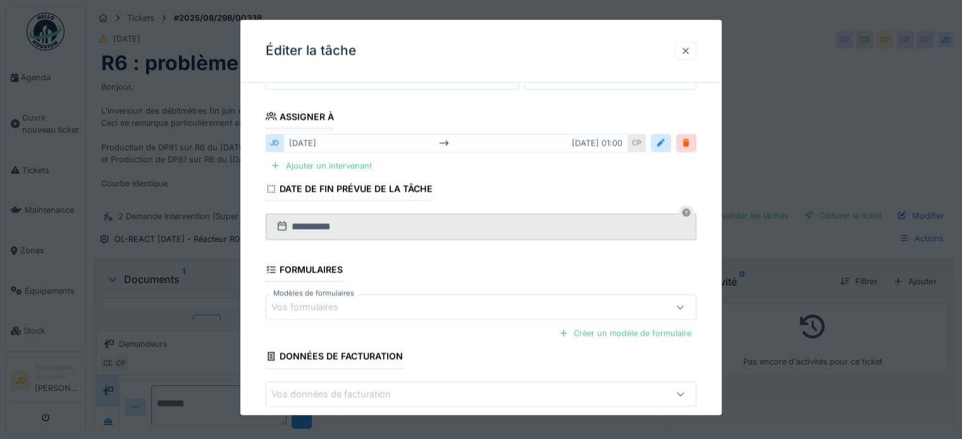
click at [690, 50] on div at bounding box center [685, 51] width 10 height 12
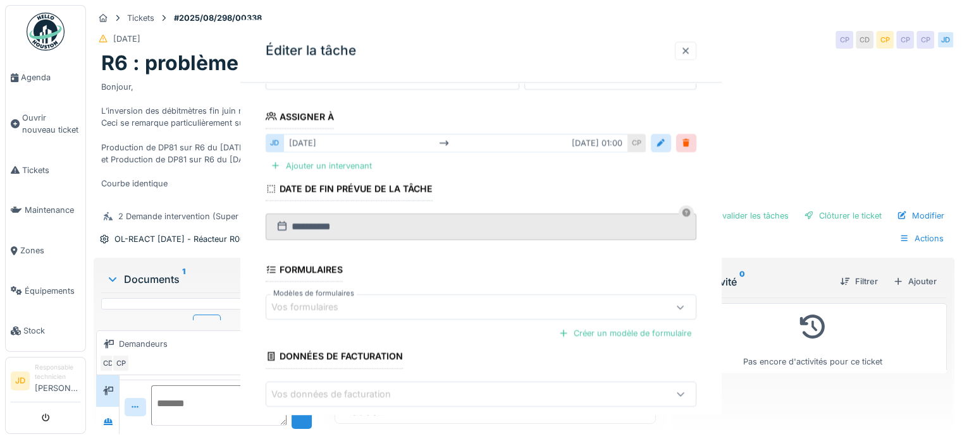
scroll to position [0, 0]
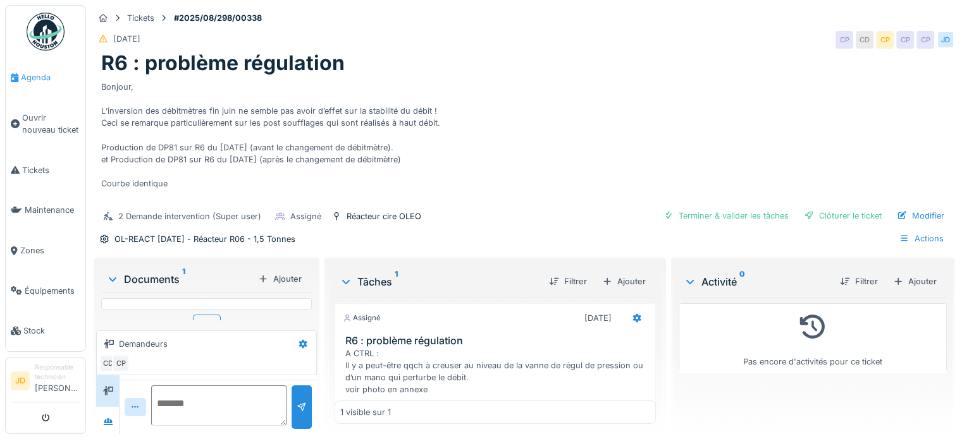
click at [35, 71] on span "Agenda" at bounding box center [50, 77] width 59 height 12
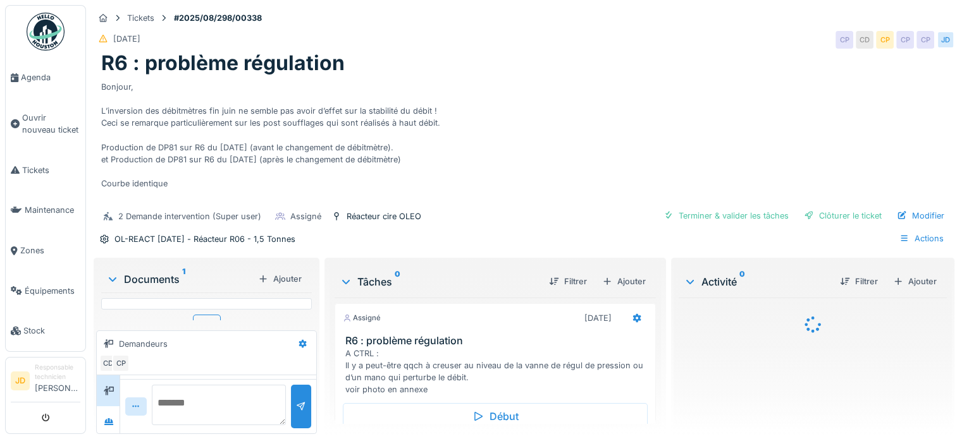
scroll to position [44, 0]
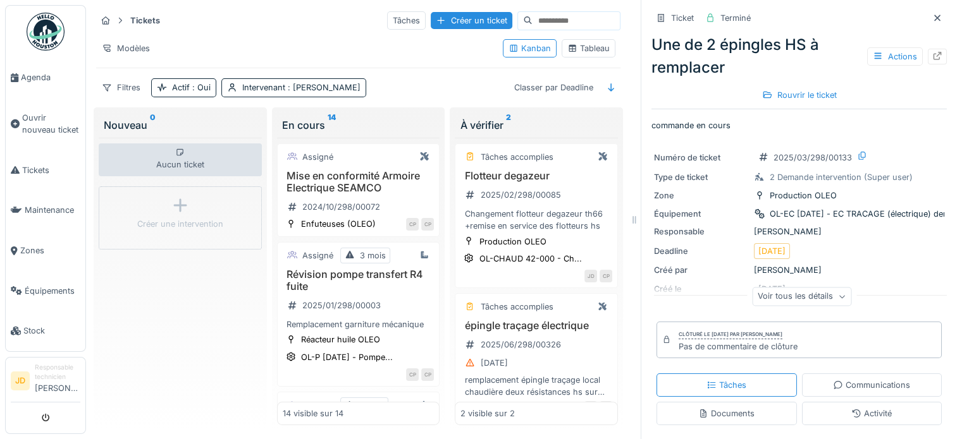
click at [569, 46] on icon at bounding box center [572, 48] width 7 height 7
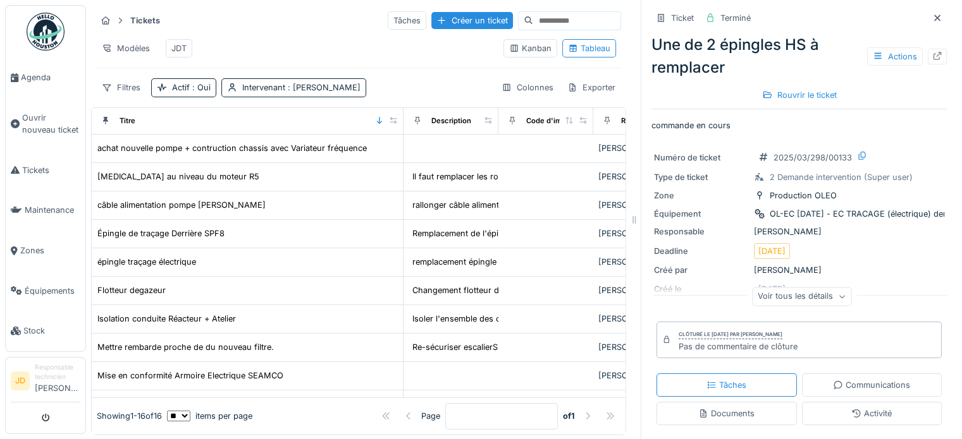
click at [533, 21] on input at bounding box center [576, 21] width 87 height 18
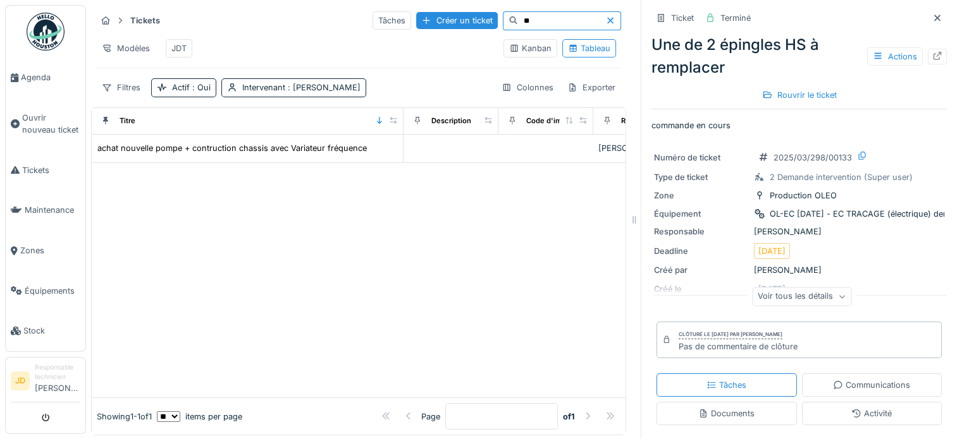
type input "*"
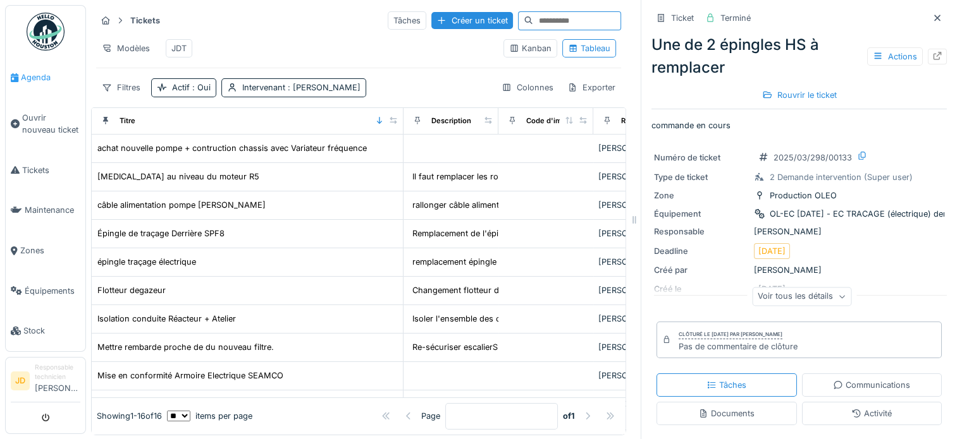
click at [20, 82] on li "Agenda" at bounding box center [46, 77] width 70 height 12
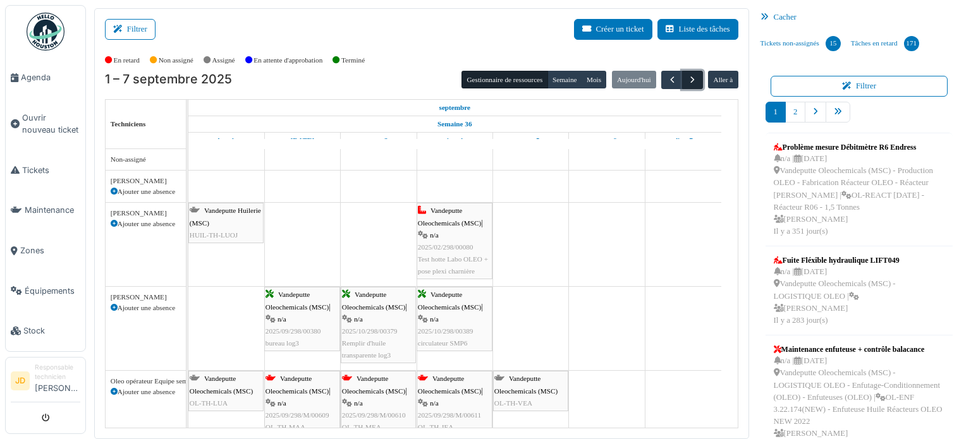
click at [687, 81] on span "button" at bounding box center [692, 80] width 11 height 11
